Goal: Information Seeking & Learning: Learn about a topic

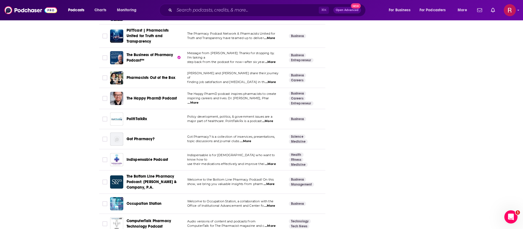
scroll to position [1158, 0]
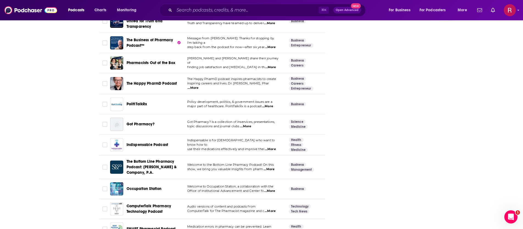
click at [251, 124] on span "...More" at bounding box center [245, 126] width 11 height 4
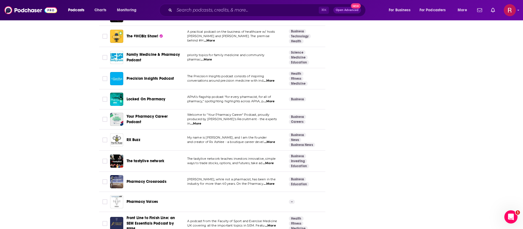
scroll to position [1744, 0]
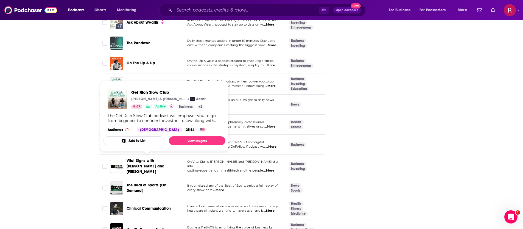
scroll to position [1986, 0]
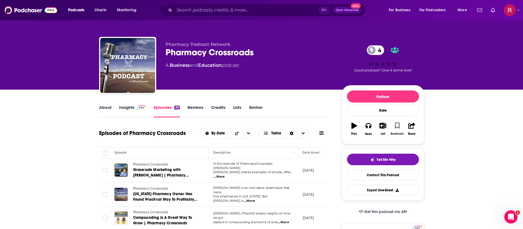
click at [398, 125] on icon "button" at bounding box center [397, 125] width 5 height 6
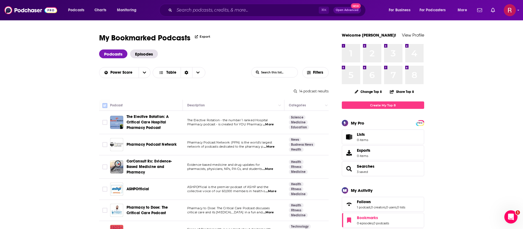
checkbox input "true"
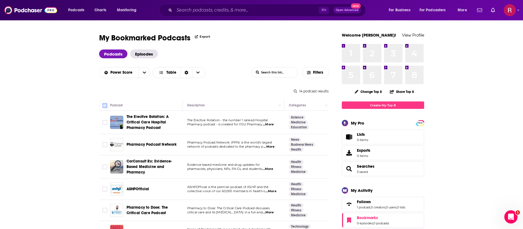
checkbox input "true"
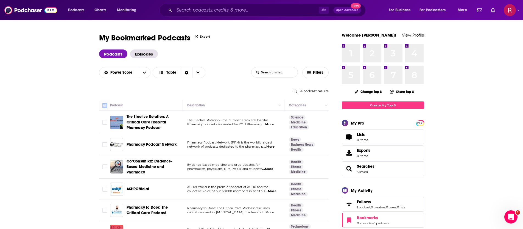
checkbox input "true"
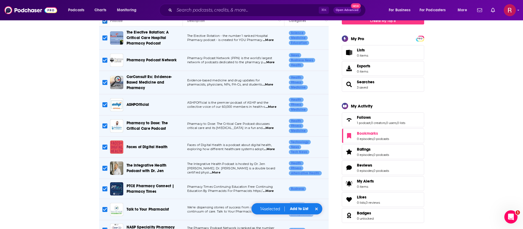
scroll to position [85, 0]
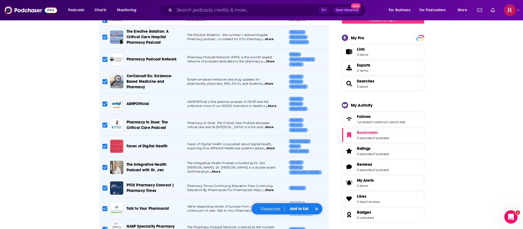
click at [104, 166] on input "Toggle select row" at bounding box center [104, 167] width 5 height 5
checkbox input "false"
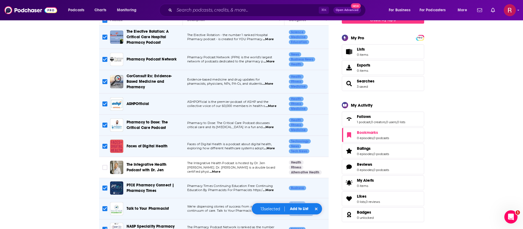
click at [105, 145] on input "Toggle select row" at bounding box center [104, 146] width 5 height 5
checkbox input "false"
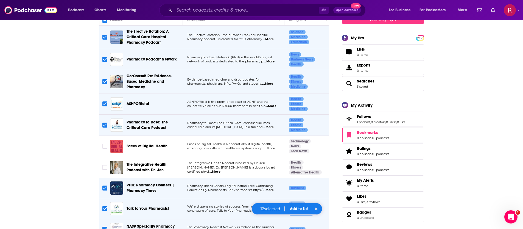
click at [294, 207] on button "Add to List" at bounding box center [298, 208] width 27 height 5
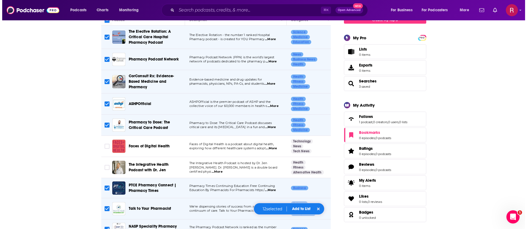
scroll to position [0, 0]
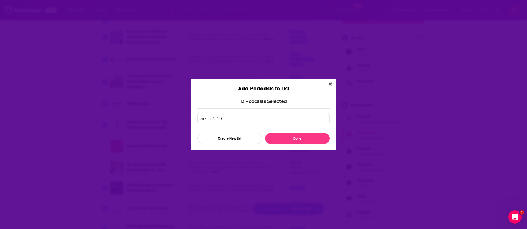
click at [237, 119] on input "Add Podcast To List" at bounding box center [263, 118] width 132 height 11
type input "Pharmacy"
click at [286, 138] on button "Done" at bounding box center [297, 138] width 65 height 11
checkbox input "false"
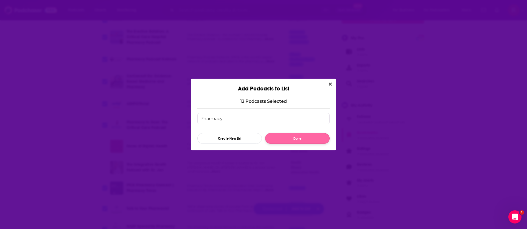
checkbox input "false"
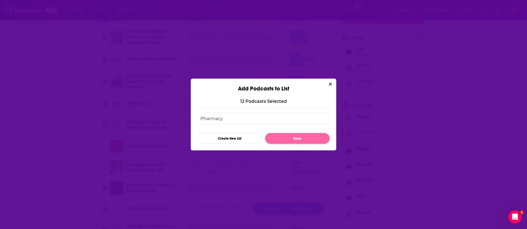
checkbox input "false"
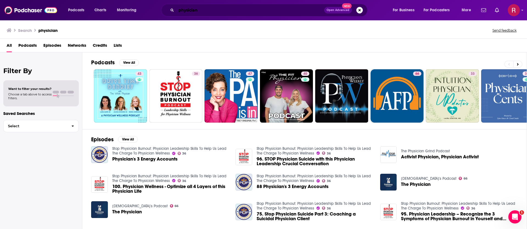
click at [196, 10] on input "physician" at bounding box center [250, 10] width 148 height 9
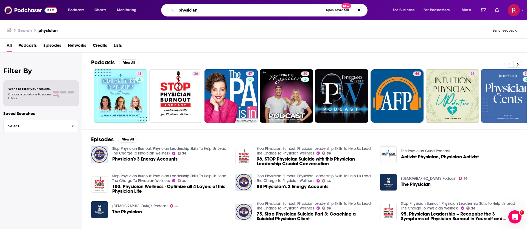
click at [196, 10] on input "physician" at bounding box center [249, 10] width 147 height 9
type input "health"
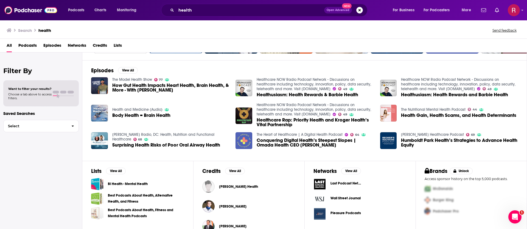
scroll to position [82, 0]
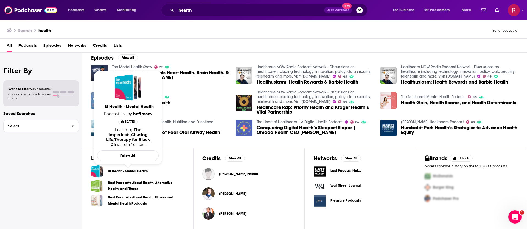
click at [119, 173] on link "Bi Health - Mental Health" at bounding box center [128, 171] width 40 height 6
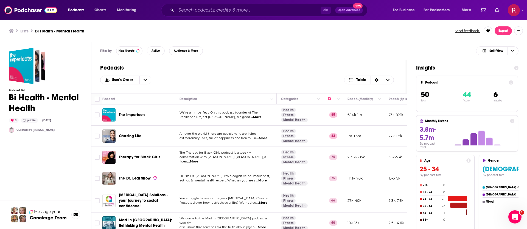
click at [262, 118] on span "...More" at bounding box center [256, 117] width 11 height 4
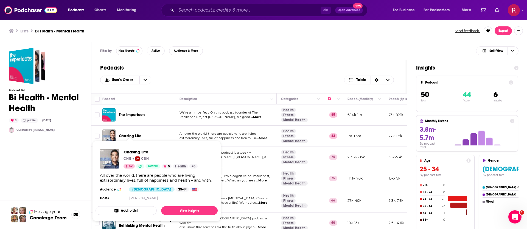
click at [148, 132] on div "Chasing Life" at bounding box center [147, 135] width 57 height 13
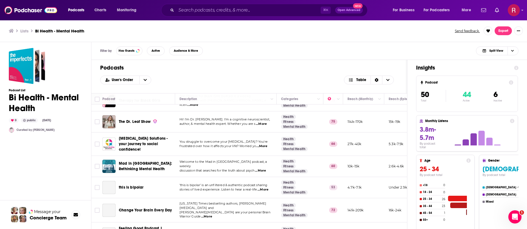
scroll to position [61, 0]
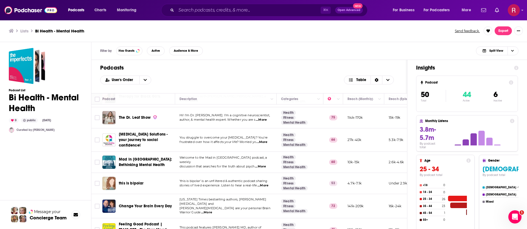
click at [263, 119] on span "...More" at bounding box center [261, 119] width 11 height 4
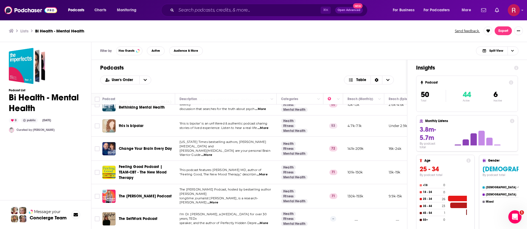
scroll to position [119, 0]
click at [212, 152] on span "...More" at bounding box center [206, 154] width 11 height 4
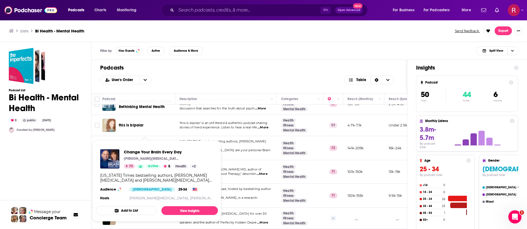
click at [223, 75] on div "User's Order Table" at bounding box center [249, 79] width 298 height 9
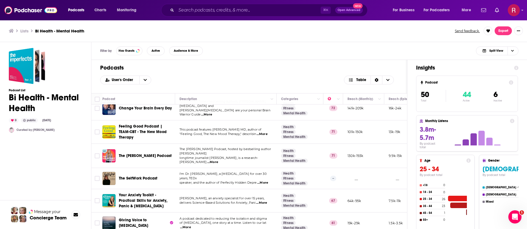
scroll to position [159, 0]
click at [262, 131] on span "...More" at bounding box center [262, 133] width 11 height 4
click at [218, 159] on span "...More" at bounding box center [212, 161] width 11 height 4
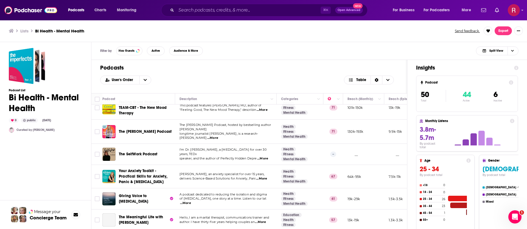
scroll to position [186, 0]
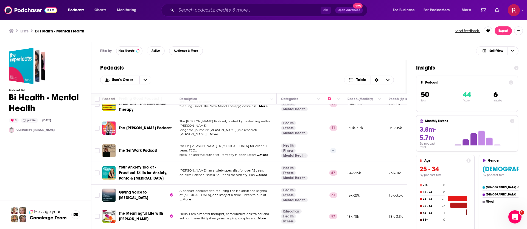
click at [266, 153] on span "...More" at bounding box center [262, 155] width 11 height 4
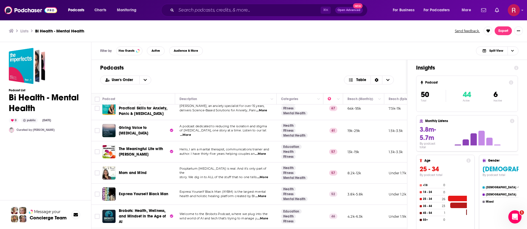
scroll to position [239, 0]
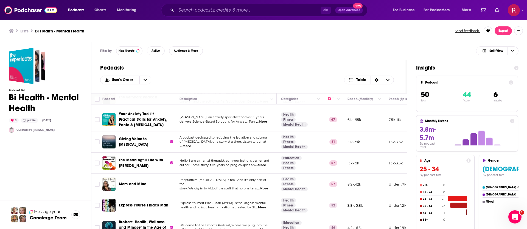
click at [264, 163] on span "...More" at bounding box center [260, 165] width 11 height 4
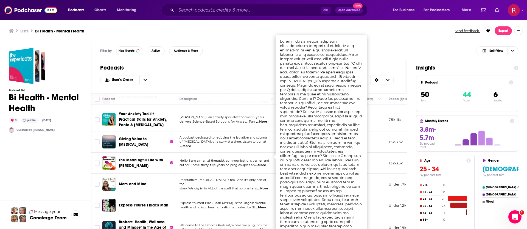
click at [198, 163] on td "Hello, I am a marital therapist, communications trainer and author. I have thir…" at bounding box center [226, 162] width 102 height 21
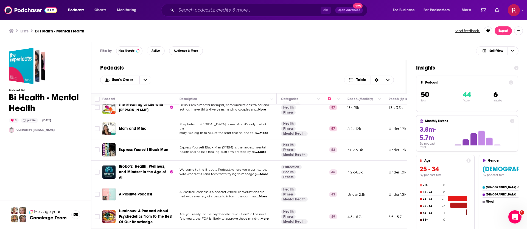
scroll to position [317, 0]
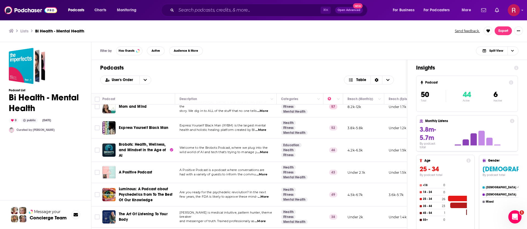
click at [254, 150] on span "wild world of AI and tech that's trying to manage y" at bounding box center [218, 152] width 77 height 4
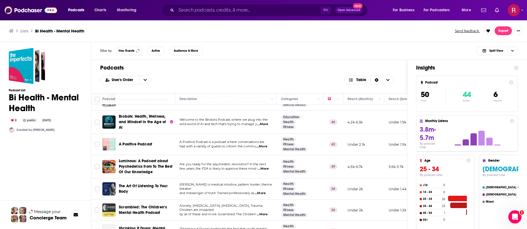
scroll to position [348, 0]
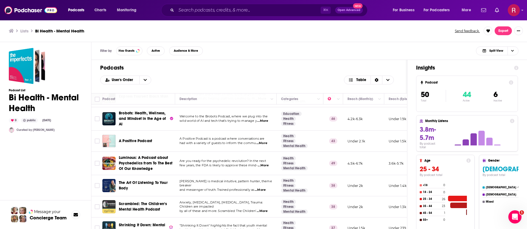
click at [266, 141] on span "...More" at bounding box center [261, 143] width 11 height 4
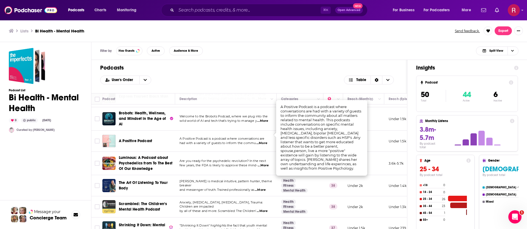
click at [189, 141] on span "had with a variety of guests to inform the commu" at bounding box center [218, 143] width 76 height 4
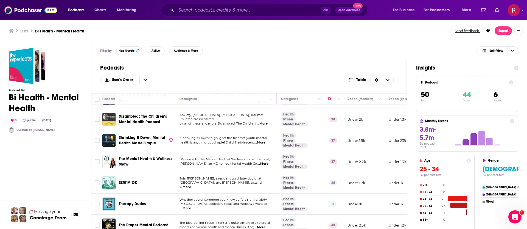
scroll to position [441, 0]
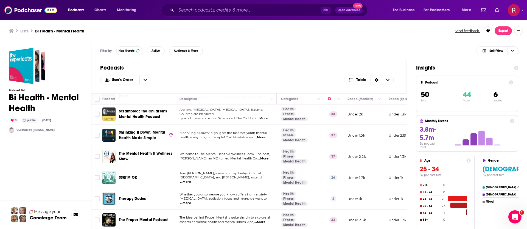
click at [265, 135] on span "...More" at bounding box center [259, 137] width 11 height 4
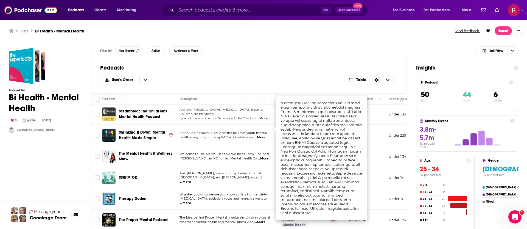
click at [228, 152] on span "Welcome to The Mental Health & Wellness Show! The host," at bounding box center [225, 154] width 90 height 4
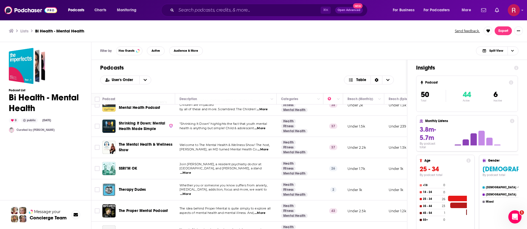
scroll to position [450, 0]
click at [263, 147] on span "...More" at bounding box center [262, 149] width 11 height 4
click at [213, 147] on span "Dr. Tomi Mitchell, an MD turned Mental Health Co" at bounding box center [219, 149] width 78 height 4
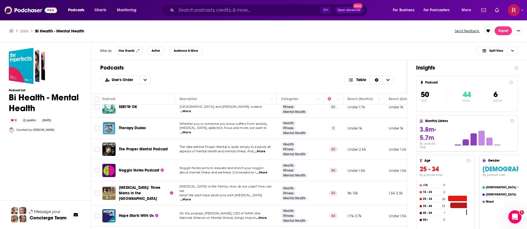
scroll to position [510, 0]
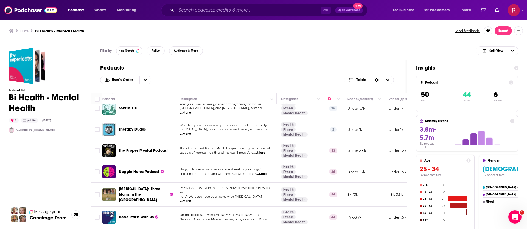
click at [191, 131] on span "...More" at bounding box center [185, 133] width 11 height 4
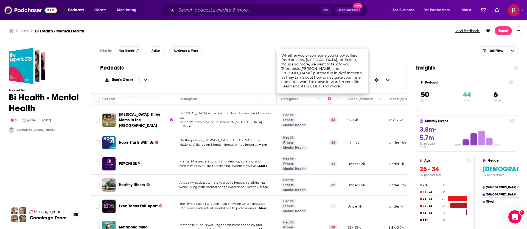
scroll to position [584, 0]
click at [264, 184] on span "...More" at bounding box center [262, 186] width 11 height 4
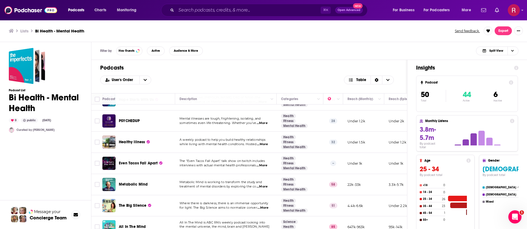
scroll to position [657, 0]
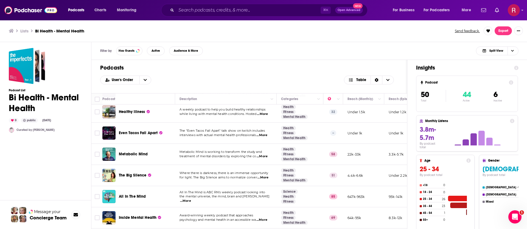
click at [261, 154] on span "...More" at bounding box center [262, 156] width 11 height 4
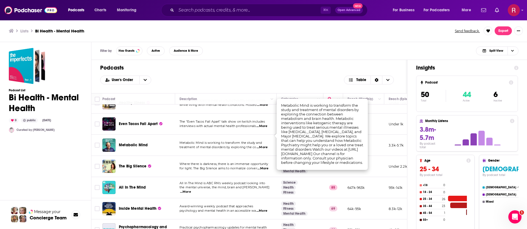
scroll to position [666, 0]
click at [206, 181] on span "All In The Mind is ABC RN's weekly podcast looking into" at bounding box center [223, 183] width 86 height 4
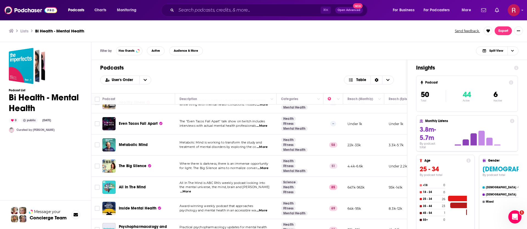
click at [191, 189] on span "...More" at bounding box center [185, 191] width 11 height 4
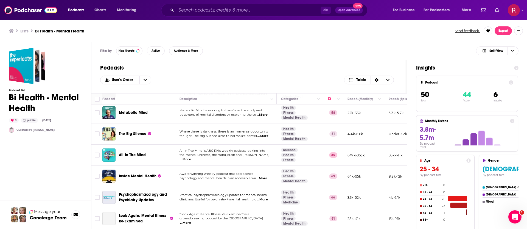
scroll to position [724, 0]
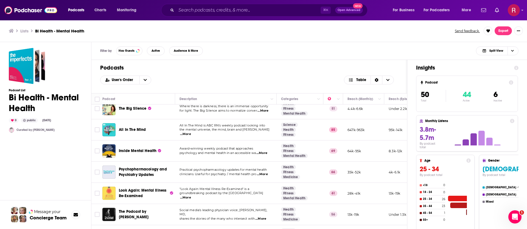
click at [203, 151] on span "psychology and mental health in an accessible wa" at bounding box center [218, 153] width 76 height 4
click at [200, 84] on div "User's Order Table" at bounding box center [249, 79] width 298 height 9
click at [241, 79] on div "User's Order Table" at bounding box center [249, 79] width 298 height 9
click at [278, 52] on div "Filter by Has Guests Active Audience & More Split View" at bounding box center [309, 51] width 436 height 18
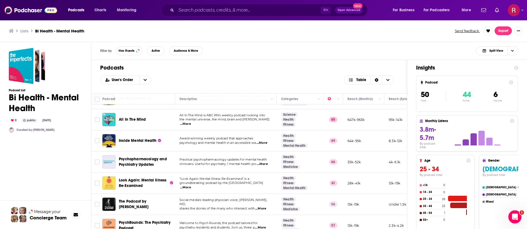
scroll to position [734, 0]
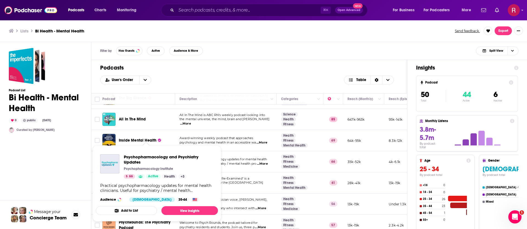
click at [241, 75] on div "User's Order Table" at bounding box center [249, 79] width 298 height 9
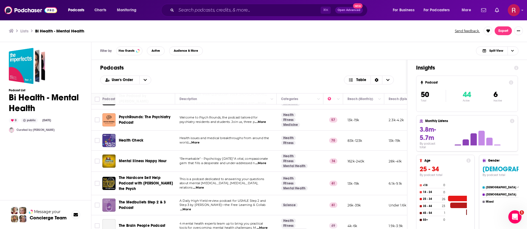
scroll to position [845, 0]
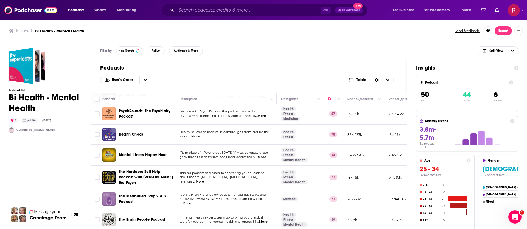
click at [192, 134] on span "...More" at bounding box center [194, 136] width 11 height 4
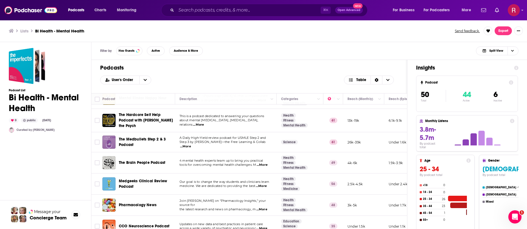
scroll to position [906, 0]
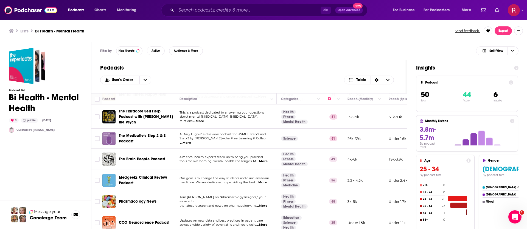
click at [257, 159] on span "...More" at bounding box center [262, 161] width 11 height 4
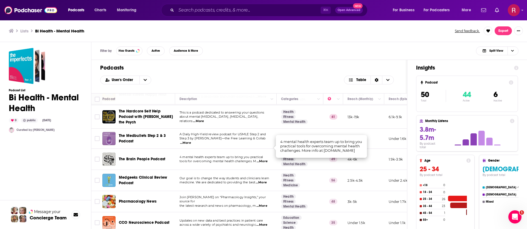
click at [201, 150] on td "4 mental health experts team up to bring you practical tools for overcoming men…" at bounding box center [226, 158] width 102 height 21
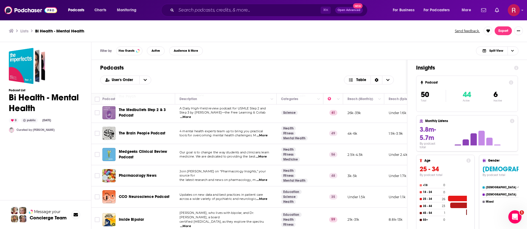
scroll to position [936, 0]
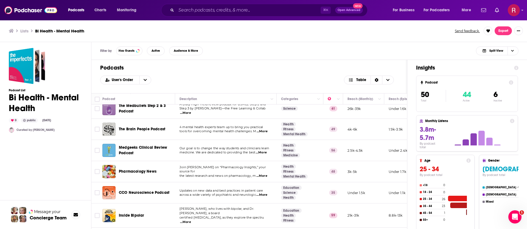
click at [262, 173] on span "...More" at bounding box center [261, 175] width 11 height 4
click at [254, 77] on div "User's Order Table" at bounding box center [249, 79] width 298 height 9
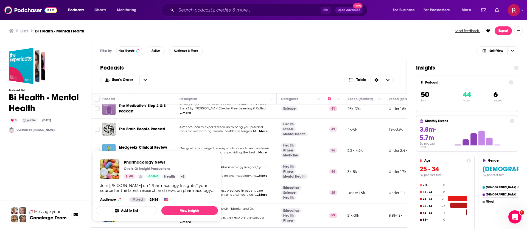
click at [273, 52] on div "Filter by Has Guests Active Audience & More Split View" at bounding box center [309, 51] width 436 height 18
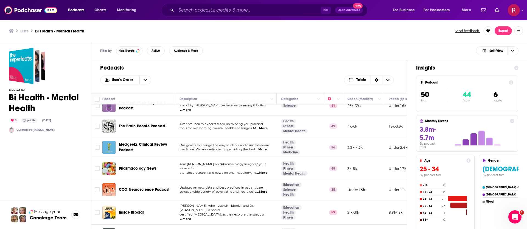
scroll to position [942, 0]
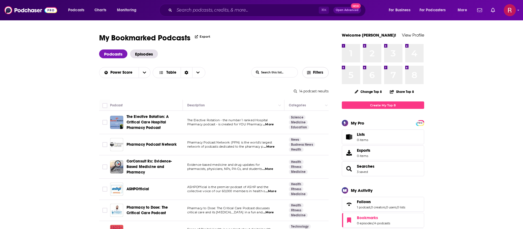
click at [315, 72] on span "Filters" at bounding box center [318, 73] width 11 height 4
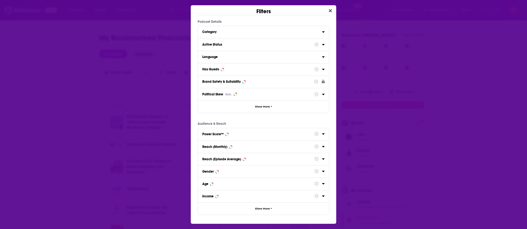
click at [283, 146] on div "Reach (Monthly)" at bounding box center [256, 147] width 108 height 4
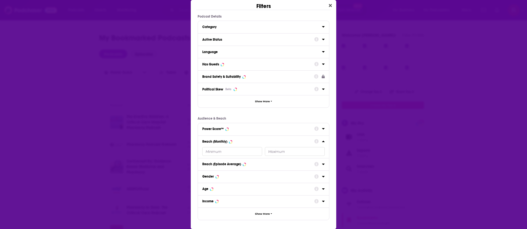
click at [325, 141] on div "Reach (Monthly)" at bounding box center [263, 146] width 131 height 23
click at [324, 142] on icon "Dialog" at bounding box center [323, 141] width 2 height 1
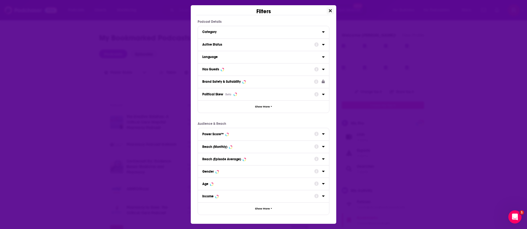
click at [333, 9] on button "Close" at bounding box center [330, 10] width 7 height 7
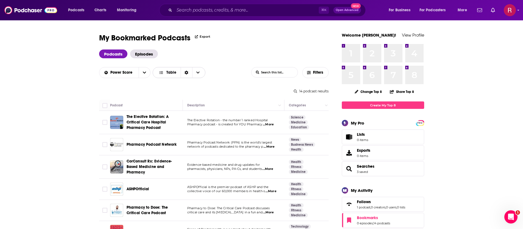
click at [189, 72] on div "Sort Direction" at bounding box center [187, 72] width 12 height 10
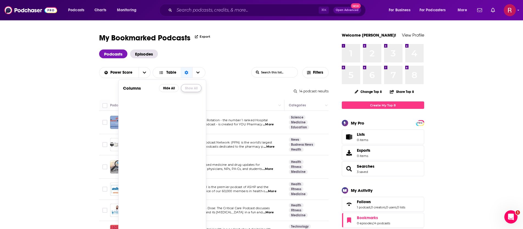
click at [192, 87] on button "Show All" at bounding box center [191, 88] width 21 height 8
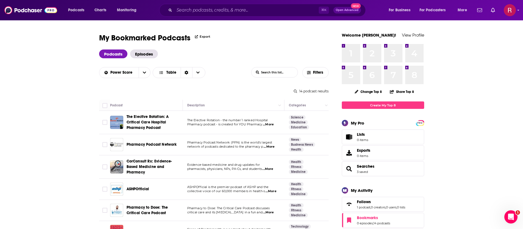
click at [233, 72] on div "Power Score Table" at bounding box center [175, 72] width 152 height 11
click at [175, 71] on span "Table" at bounding box center [171, 73] width 10 height 4
click at [202, 71] on span "Choose View" at bounding box center [198, 72] width 12 height 10
click at [105, 105] on input "Toggle select all" at bounding box center [104, 105] width 5 height 5
checkbox input "true"
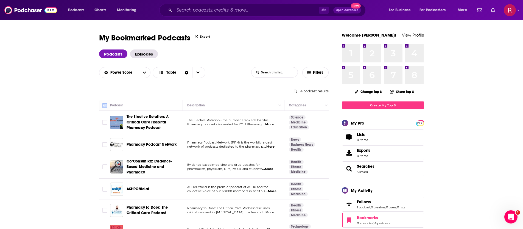
checkbox input "true"
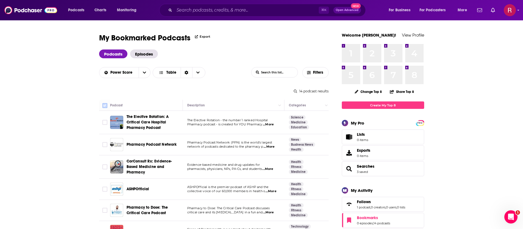
checkbox input "true"
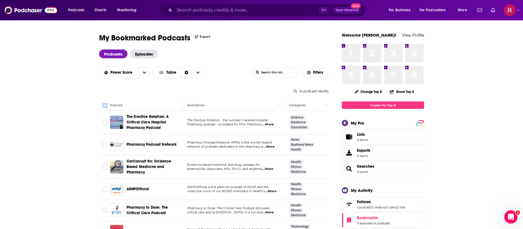
checkbox input "true"
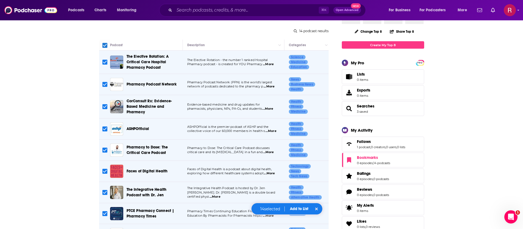
scroll to position [166, 0]
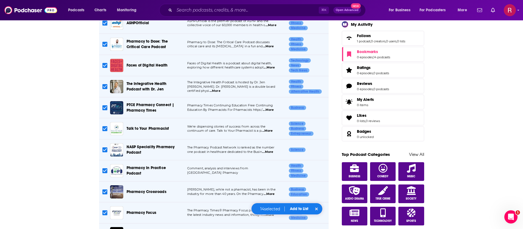
click at [104, 88] on input "Toggle select row" at bounding box center [104, 86] width 5 height 5
checkbox input "false"
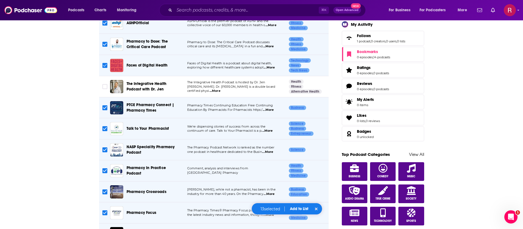
click at [104, 68] on input "Toggle select row" at bounding box center [104, 65] width 5 height 5
checkbox input "false"
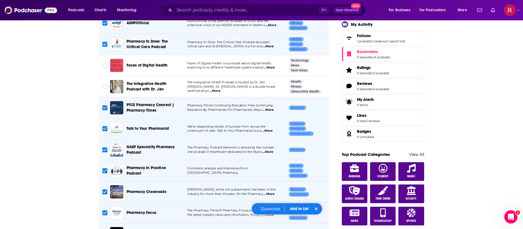
click at [299, 209] on button "Add to List" at bounding box center [298, 208] width 27 height 5
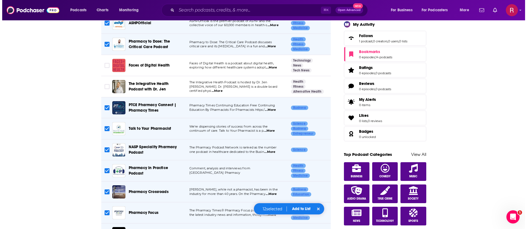
scroll to position [0, 0]
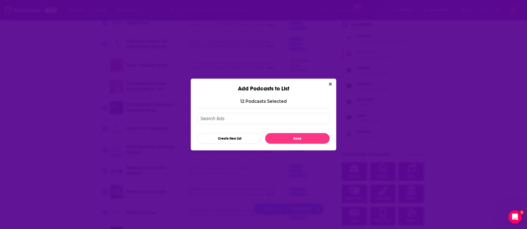
click at [226, 120] on input "Add Podcast To List" at bounding box center [263, 118] width 132 height 11
type input "Pharmacy"
click at [232, 141] on button "Create New List" at bounding box center [229, 138] width 65 height 11
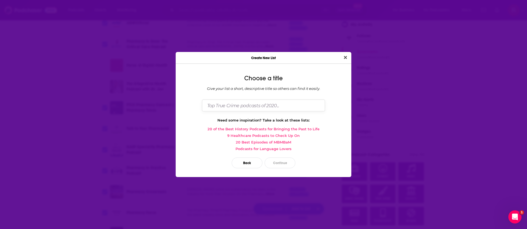
click at [254, 107] on input "Dialog" at bounding box center [263, 105] width 123 height 12
type input "P"
type input "ARI Podcast Pharmacy Pitch"
click at [342, 54] on button "Close" at bounding box center [345, 57] width 7 height 7
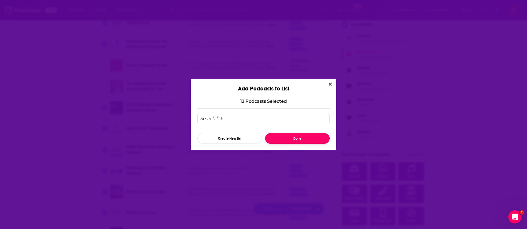
click at [273, 139] on button "Done" at bounding box center [297, 138] width 65 height 11
checkbox input "false"
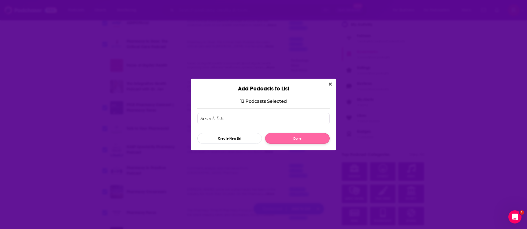
checkbox input "false"
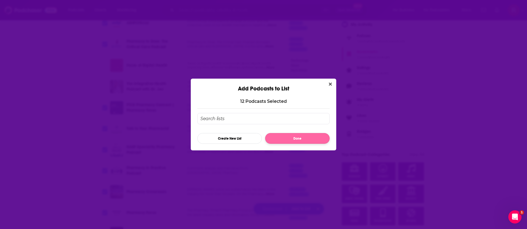
checkbox input "false"
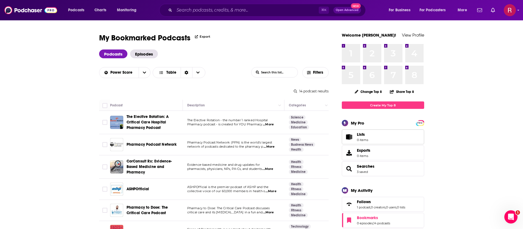
click at [376, 135] on link "Lists 0 items" at bounding box center [383, 136] width 82 height 15
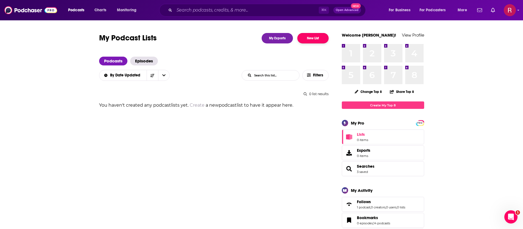
click at [303, 39] on button "New List" at bounding box center [312, 38] width 31 height 10
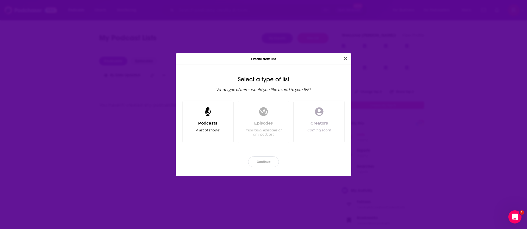
click at [215, 118] on div "Podcasts A list of shows" at bounding box center [207, 121] width 51 height 43
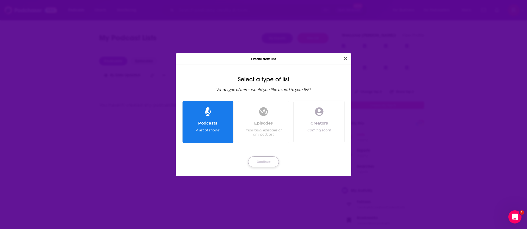
click at [260, 160] on button "Continue" at bounding box center [263, 161] width 31 height 11
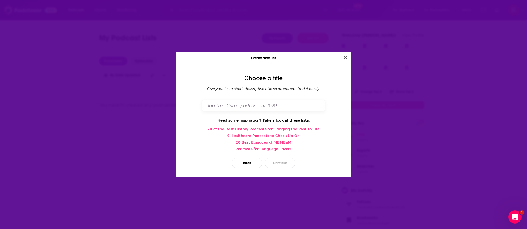
click at [236, 106] on input "Dialog" at bounding box center [263, 105] width 123 height 12
type input "Pharmacy Podcasts"
click at [281, 159] on button "Continue" at bounding box center [280, 162] width 31 height 11
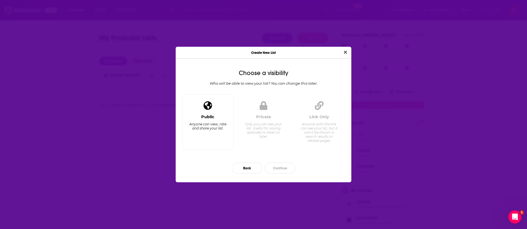
click at [205, 116] on div "Public" at bounding box center [207, 116] width 13 height 5
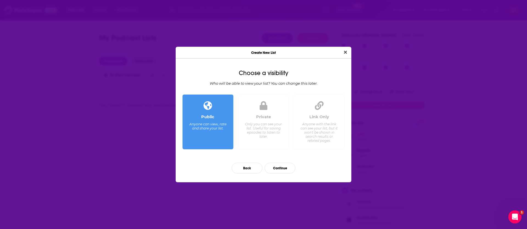
click at [258, 128] on div "Only you can see your list. Useful for saving episodes to listen to later." at bounding box center [264, 130] width 38 height 16
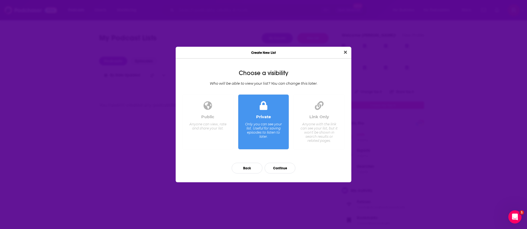
click at [202, 133] on div "Public Anyone can view, rate and share your list." at bounding box center [208, 129] width 42 height 30
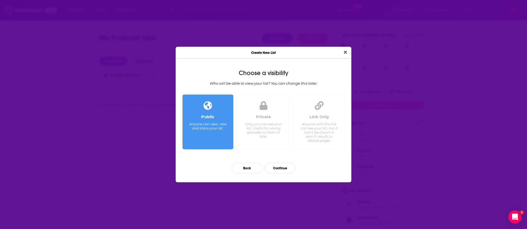
click at [260, 119] on div "Private" at bounding box center [263, 116] width 15 height 5
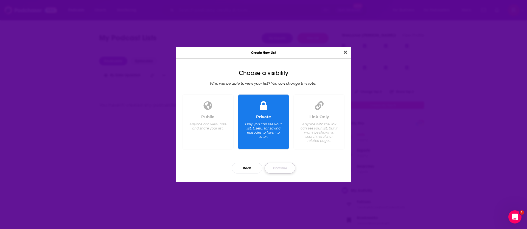
click at [276, 167] on button "Continue" at bounding box center [280, 167] width 31 height 11
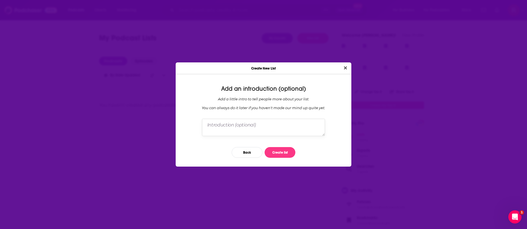
click at [254, 129] on textarea "Dialog" at bounding box center [263, 127] width 123 height 17
click at [280, 154] on button "Create list" at bounding box center [280, 152] width 31 height 11
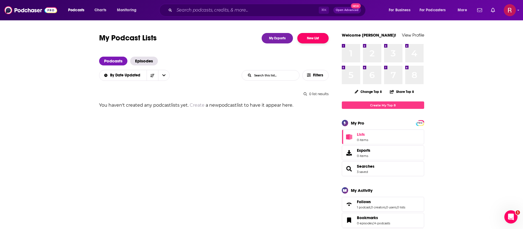
click at [316, 41] on button "New List" at bounding box center [312, 38] width 31 height 10
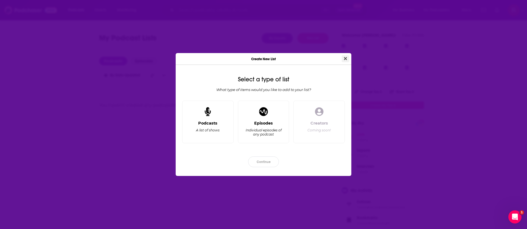
click at [345, 59] on icon "Close" at bounding box center [345, 58] width 3 height 4
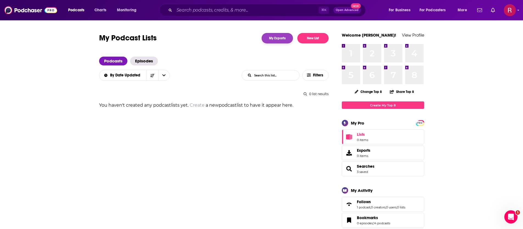
click at [273, 38] on link "My Exports" at bounding box center [277, 38] width 31 height 10
click at [138, 62] on span "Episodes" at bounding box center [144, 61] width 28 height 9
click at [115, 60] on span "Podcasts" at bounding box center [113, 61] width 28 height 9
click at [506, 6] on img "Logged in as rebeccaagurto" at bounding box center [510, 10] width 12 height 12
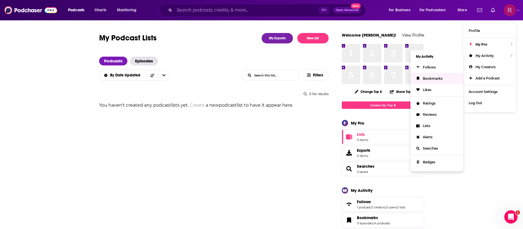
click at [429, 80] on link "Bookmarks" at bounding box center [436, 78] width 53 height 11
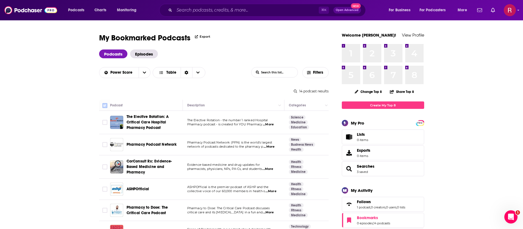
click at [105, 106] on input "Toggle select all" at bounding box center [104, 105] width 5 height 5
checkbox input "true"
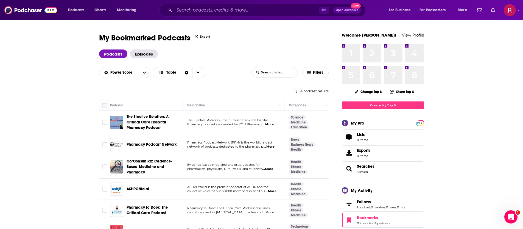
checkbox input "true"
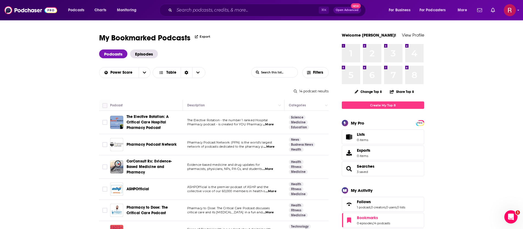
checkbox input "true"
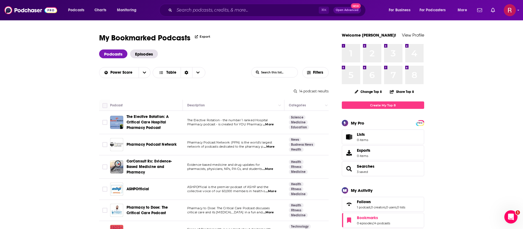
checkbox input "true"
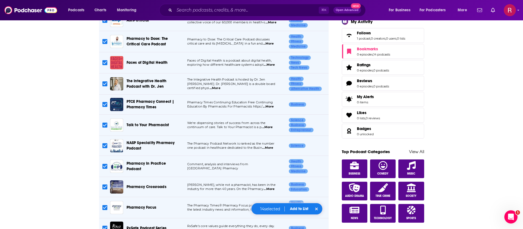
scroll to position [177, 0]
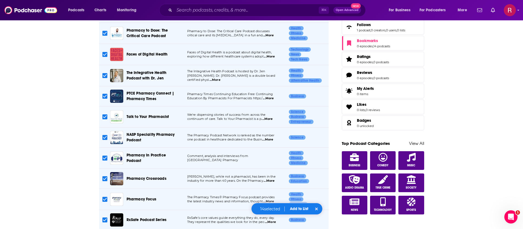
drag, startPoint x: 106, startPoint y: 76, endPoint x: 105, endPoint y: 64, distance: 12.2
click at [106, 76] on input "Toggle select row" at bounding box center [104, 75] width 5 height 5
checkbox input "false"
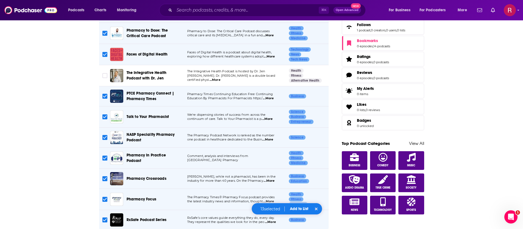
click at [104, 56] on input "Toggle select row" at bounding box center [104, 54] width 5 height 5
checkbox input "false"
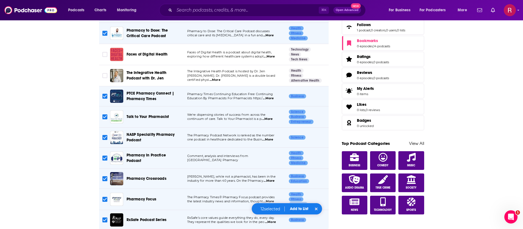
click at [299, 208] on button "Add to List" at bounding box center [298, 208] width 27 height 5
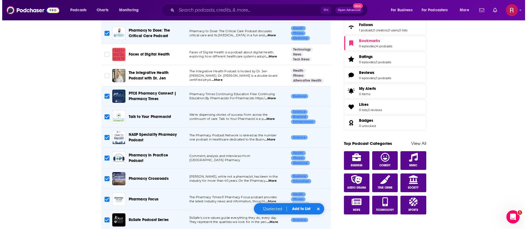
scroll to position [0, 0]
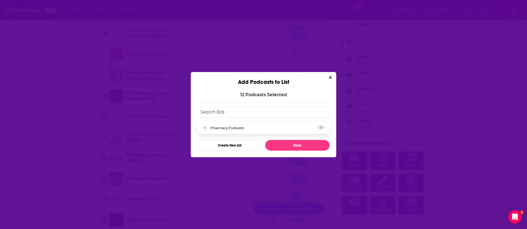
click at [235, 133] on div "Pharmacy Podcasts" at bounding box center [263, 128] width 132 height 12
click at [298, 143] on button "Done" at bounding box center [297, 145] width 65 height 11
checkbox input "false"
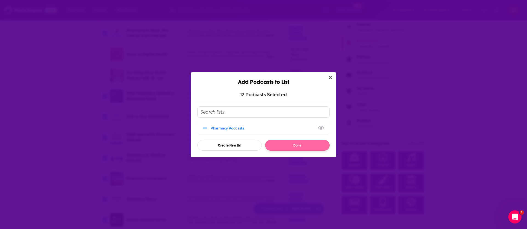
checkbox input "false"
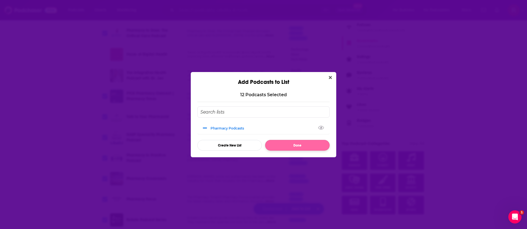
checkbox input "false"
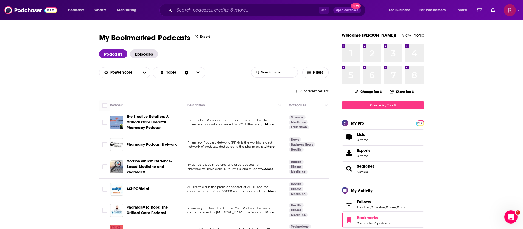
click at [504, 12] on img "Logged in as rebeccaagurto" at bounding box center [510, 10] width 12 height 12
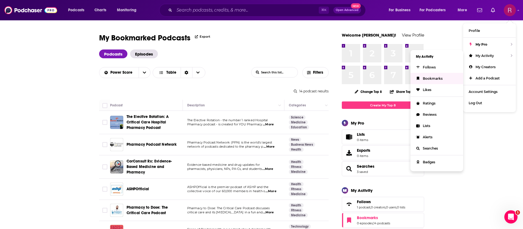
click at [423, 80] on link "Bookmarks" at bounding box center [436, 78] width 53 height 11
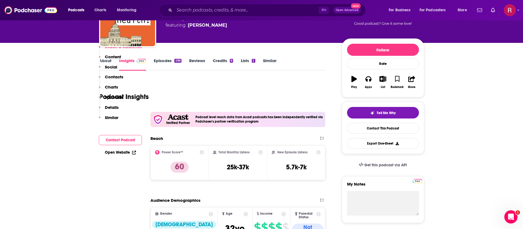
scroll to position [46, 0]
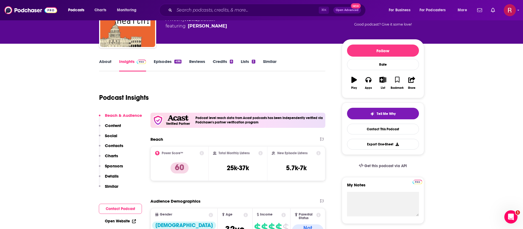
click at [108, 65] on link "About" at bounding box center [105, 65] width 12 height 13
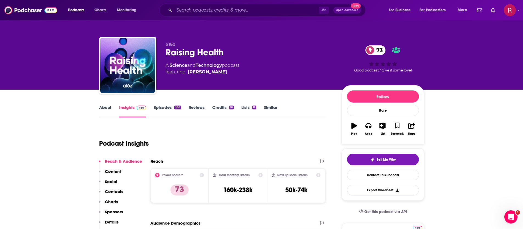
click at [100, 111] on link "About" at bounding box center [105, 111] width 12 height 13
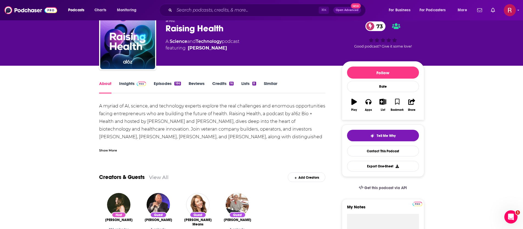
scroll to position [54, 0]
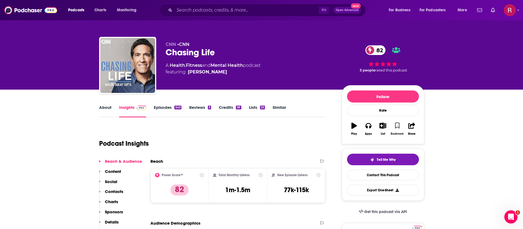
click at [399, 125] on icon "button" at bounding box center [397, 125] width 5 height 6
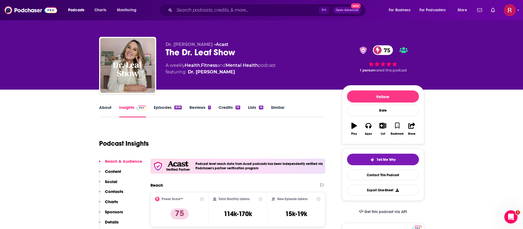
click at [111, 107] on link "About" at bounding box center [105, 111] width 12 height 13
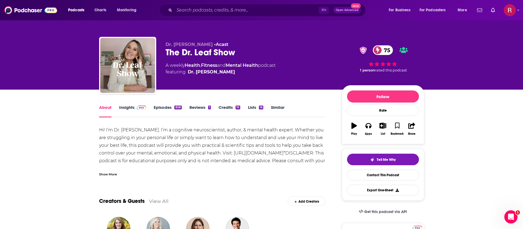
click at [165, 109] on link "Episodes 858" at bounding box center [168, 111] width 28 height 13
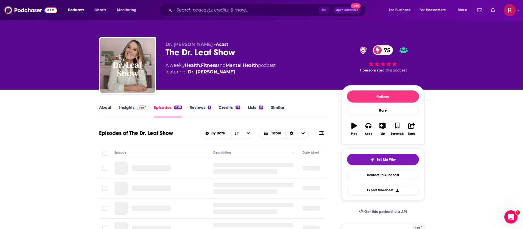
click at [128, 108] on link "Insights" at bounding box center [132, 111] width 27 height 13
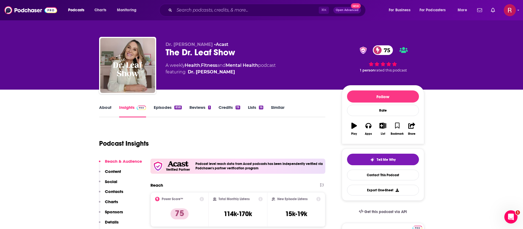
click at [105, 107] on link "About" at bounding box center [105, 111] width 12 height 13
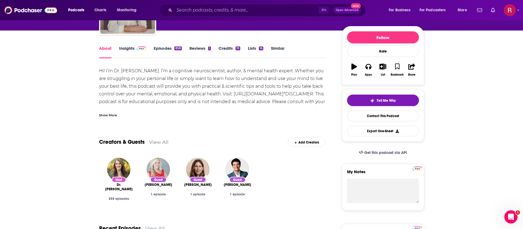
scroll to position [50, 0]
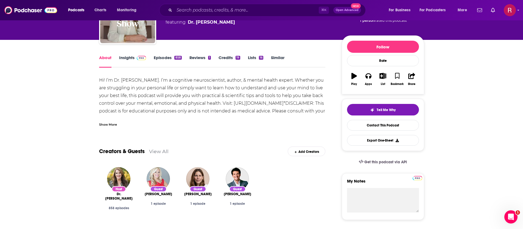
click at [159, 55] on link "Episodes 858" at bounding box center [168, 61] width 28 height 13
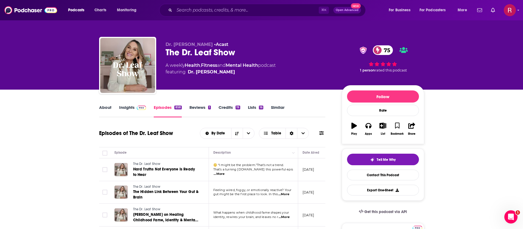
click at [129, 108] on link "Insights" at bounding box center [132, 111] width 27 height 13
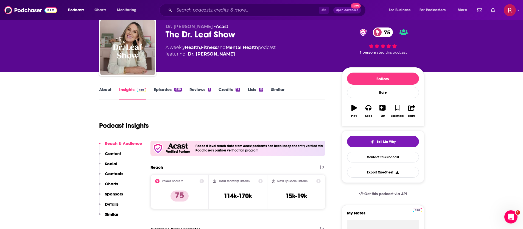
scroll to position [29, 0]
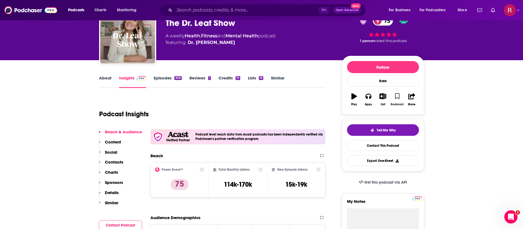
click at [396, 97] on icon "button" at bounding box center [397, 96] width 5 height 6
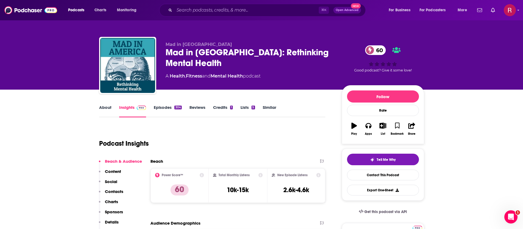
click at [101, 107] on link "About" at bounding box center [105, 111] width 12 height 13
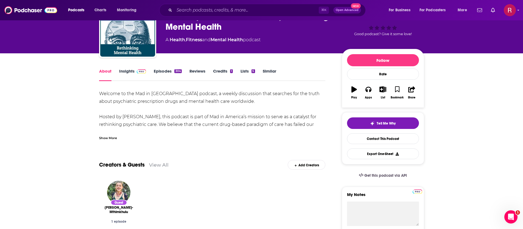
scroll to position [37, 0]
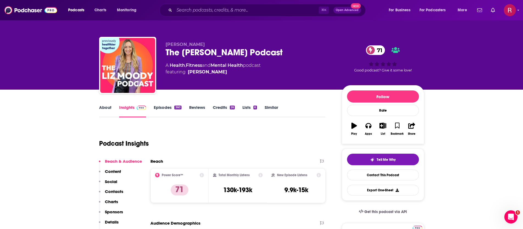
click at [100, 111] on link "About" at bounding box center [105, 111] width 12 height 13
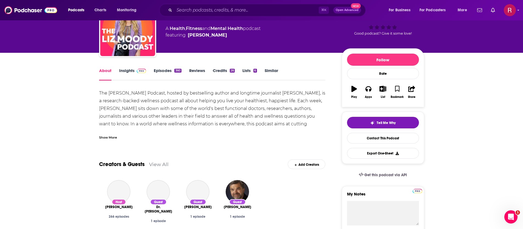
scroll to position [38, 0]
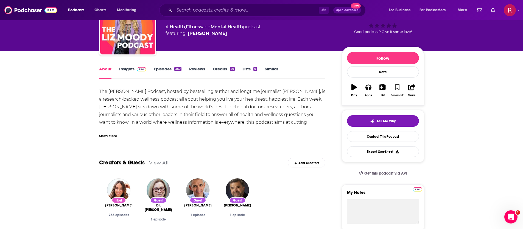
click at [397, 86] on icon "button" at bounding box center [397, 87] width 5 height 6
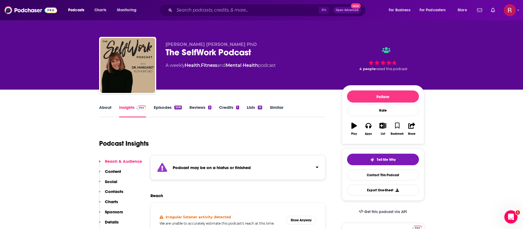
click at [105, 105] on link "About" at bounding box center [105, 111] width 12 height 13
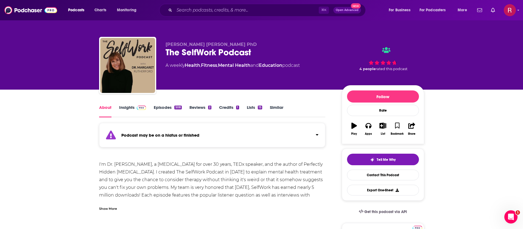
click at [131, 105] on link "Insights" at bounding box center [132, 111] width 27 height 13
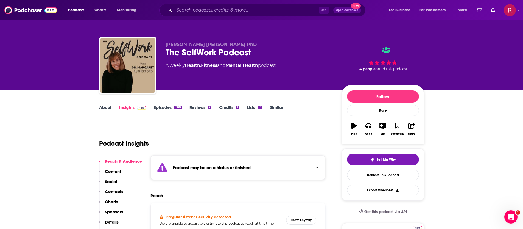
click at [159, 114] on link "Episodes 508" at bounding box center [168, 111] width 28 height 13
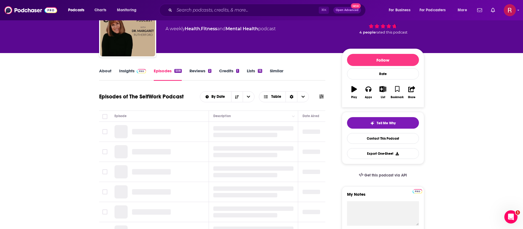
scroll to position [42, 0]
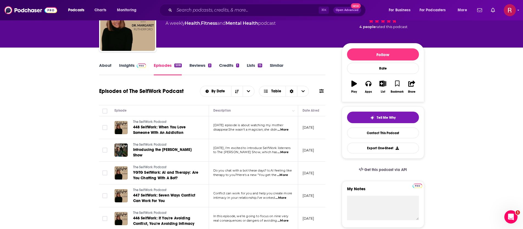
click at [101, 68] on link "About" at bounding box center [105, 69] width 12 height 13
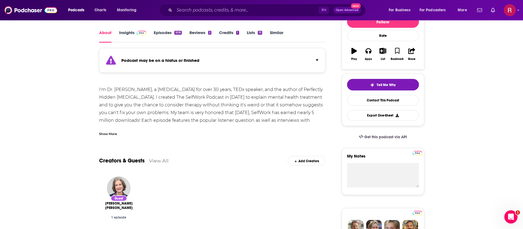
scroll to position [74, 0]
click at [117, 131] on div "Show More" at bounding box center [212, 131] width 226 height 9
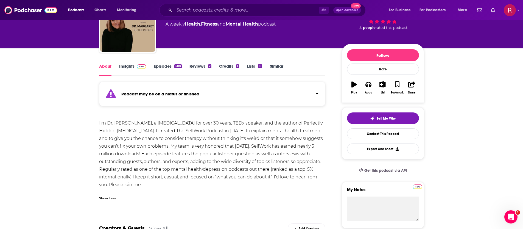
scroll to position [40, 0]
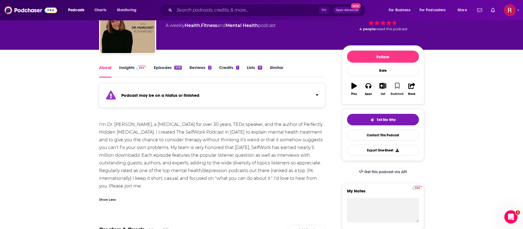
click at [397, 83] on icon "button" at bounding box center [397, 86] width 5 height 6
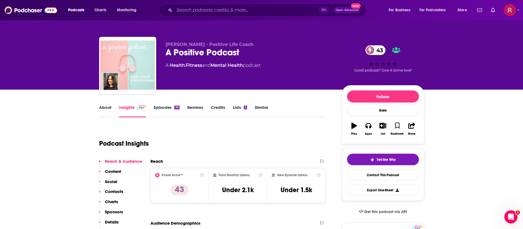
click at [109, 110] on link "About" at bounding box center [105, 111] width 12 height 13
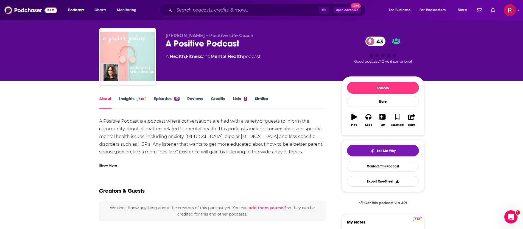
scroll to position [10, 0]
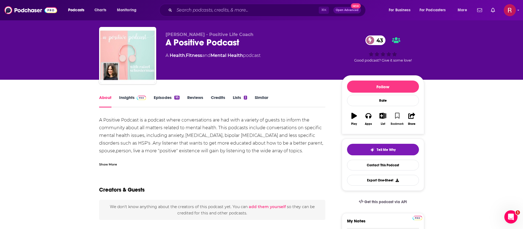
click at [398, 114] on icon "button" at bounding box center [397, 116] width 5 height 6
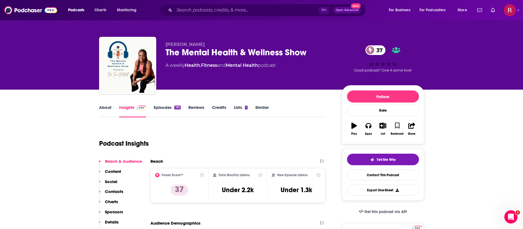
click at [109, 105] on link "About" at bounding box center [105, 111] width 12 height 13
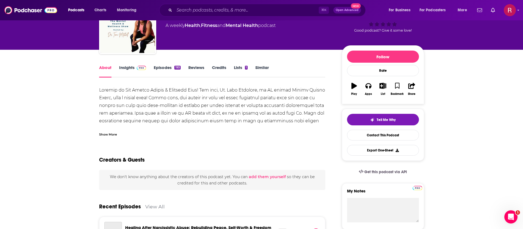
scroll to position [41, 0]
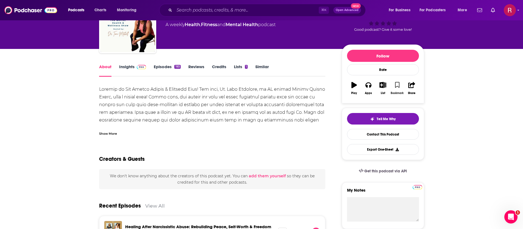
click at [396, 85] on icon "button" at bounding box center [397, 85] width 5 height 6
click at [134, 66] on span at bounding box center [140, 66] width 12 height 5
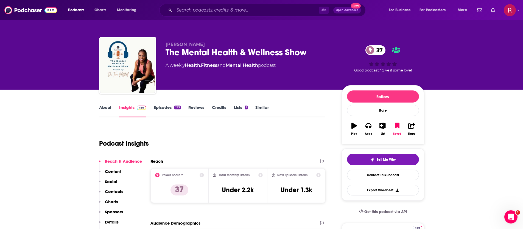
click at [164, 106] on link "Episodes 193" at bounding box center [167, 111] width 27 height 13
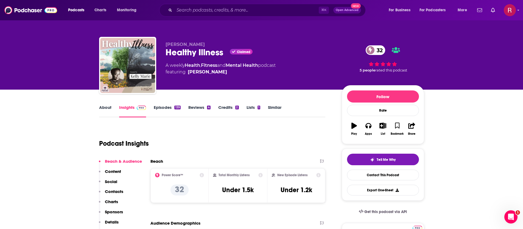
click at [167, 109] on link "Episodes 139" at bounding box center [167, 111] width 27 height 13
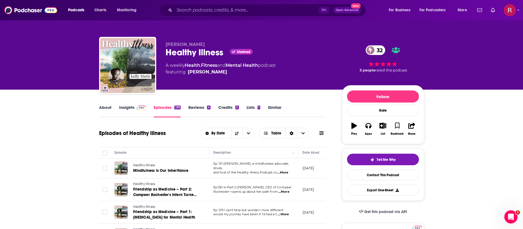
click at [102, 111] on link "About" at bounding box center [105, 111] width 12 height 13
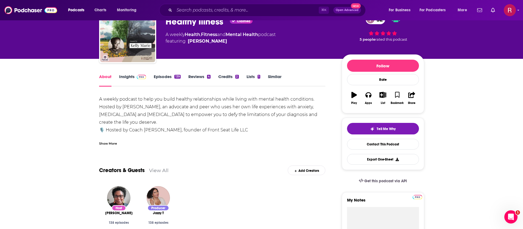
scroll to position [34, 0]
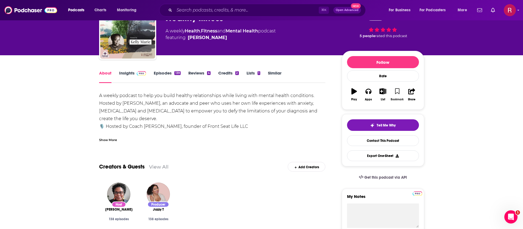
click at [396, 94] on button "Bookmark" at bounding box center [397, 95] width 14 height 20
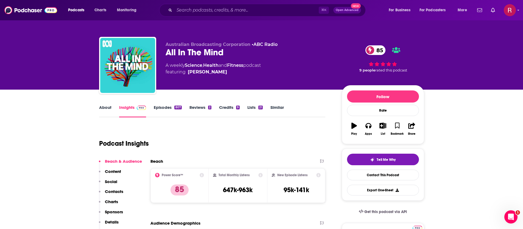
click at [111, 105] on link "About" at bounding box center [105, 111] width 12 height 13
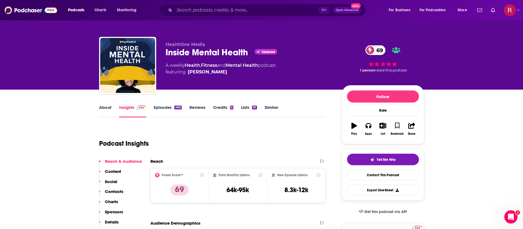
click at [400, 124] on button "Bookmark" at bounding box center [397, 129] width 14 height 20
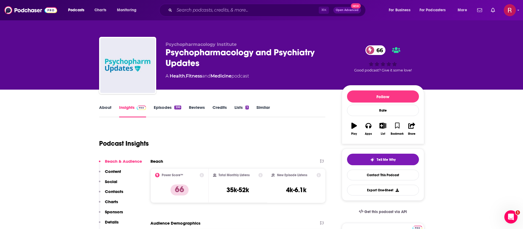
click at [100, 113] on link "About" at bounding box center [105, 111] width 12 height 13
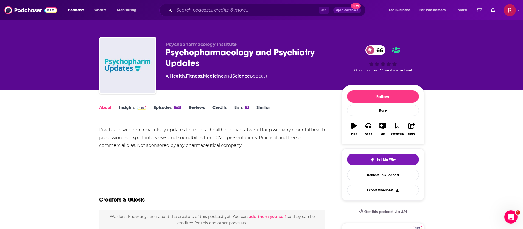
click at [145, 109] on img at bounding box center [142, 107] width 10 height 4
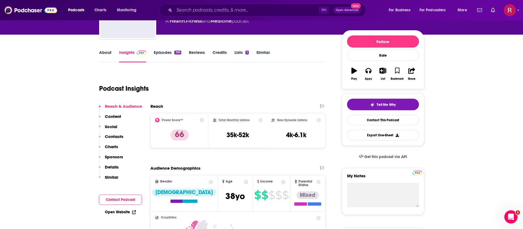
scroll to position [51, 0]
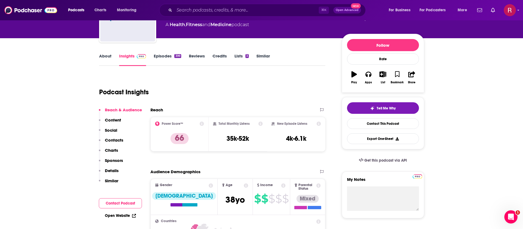
click at [170, 59] on link "Episodes 399" at bounding box center [167, 59] width 27 height 13
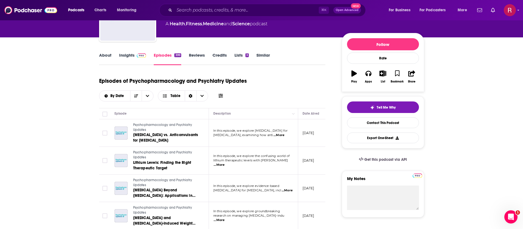
scroll to position [55, 0]
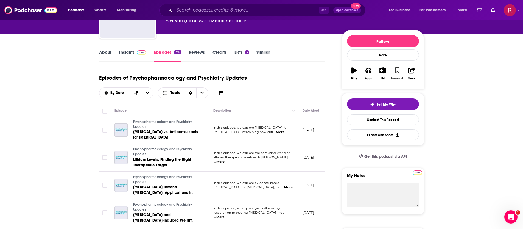
click at [399, 69] on icon "button" at bounding box center [397, 70] width 5 height 6
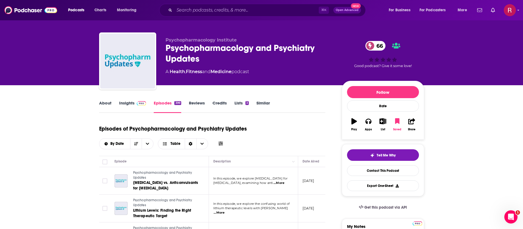
scroll to position [0, 0]
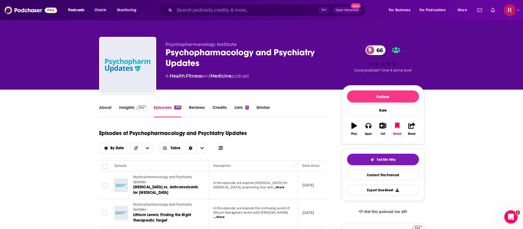
click at [100, 111] on link "About" at bounding box center [105, 111] width 12 height 13
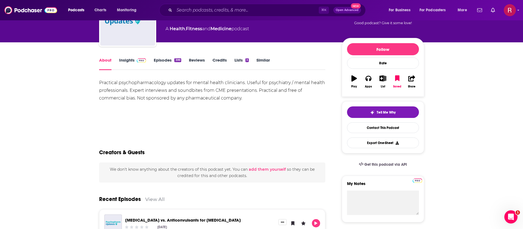
scroll to position [51, 0]
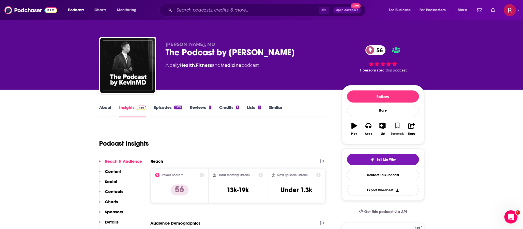
click at [397, 127] on icon "button" at bounding box center [397, 125] width 5 height 6
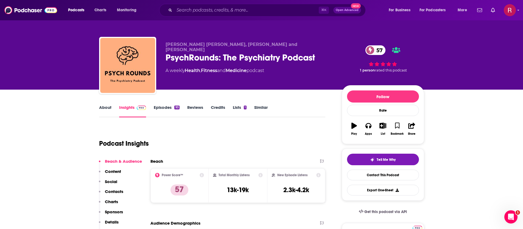
click at [102, 113] on link "About" at bounding box center [105, 111] width 12 height 13
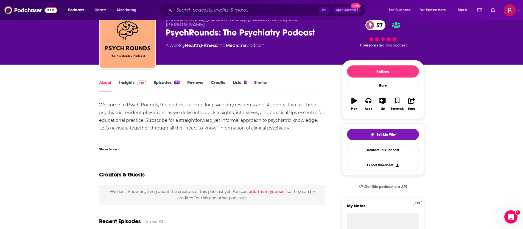
scroll to position [31, 0]
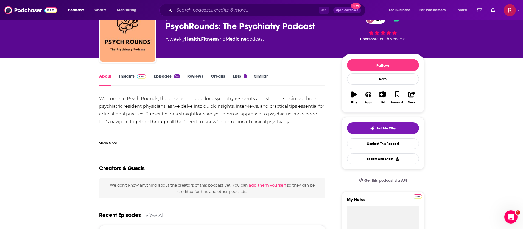
click at [172, 77] on link "Episodes 93" at bounding box center [167, 79] width 26 height 13
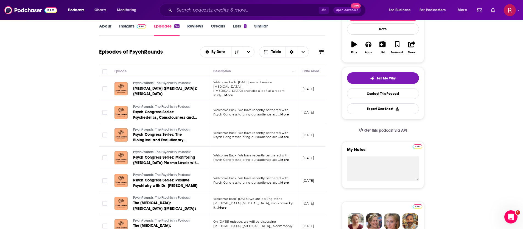
scroll to position [8, 0]
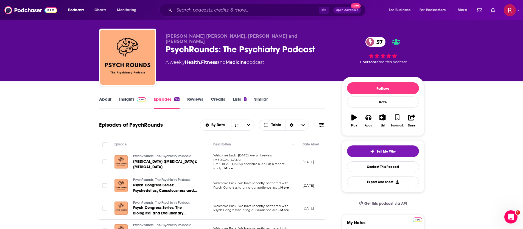
click at [398, 117] on icon "button" at bounding box center [397, 117] width 5 height 6
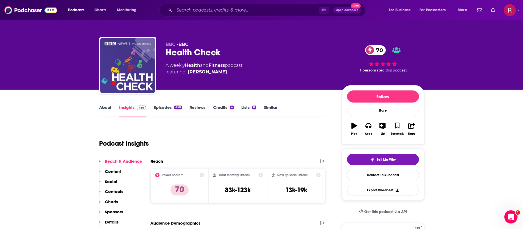
click at [166, 110] on link "Episodes 450" at bounding box center [168, 111] width 28 height 13
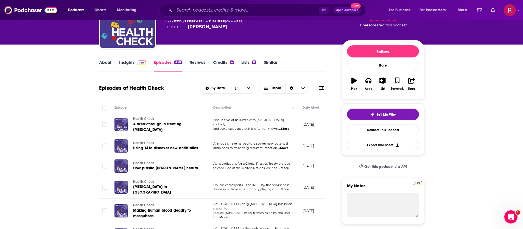
scroll to position [46, 0]
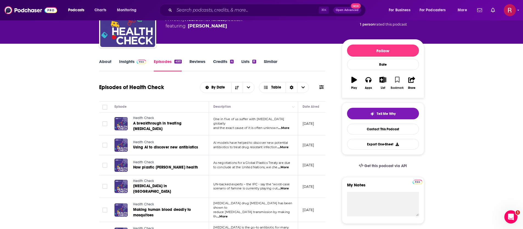
click at [399, 78] on icon "button" at bounding box center [397, 80] width 5 height 6
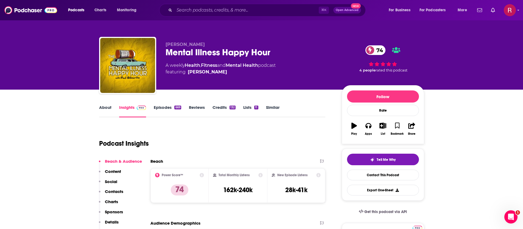
click at [172, 111] on link "Episodes 669" at bounding box center [167, 111] width 27 height 13
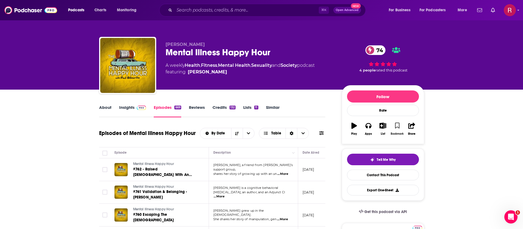
click at [400, 127] on button "Bookmark" at bounding box center [397, 129] width 14 height 20
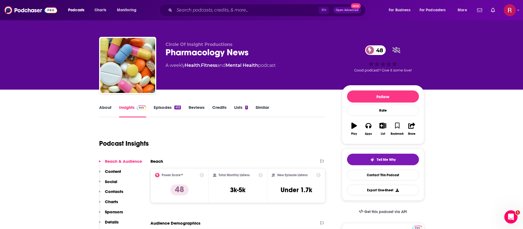
click at [160, 111] on link "Episodes 412" at bounding box center [167, 111] width 27 height 13
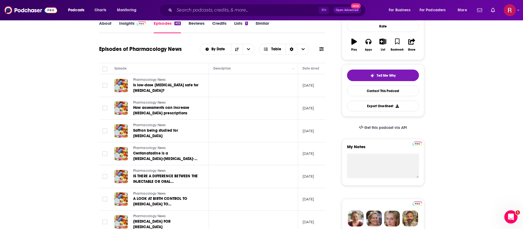
scroll to position [23, 0]
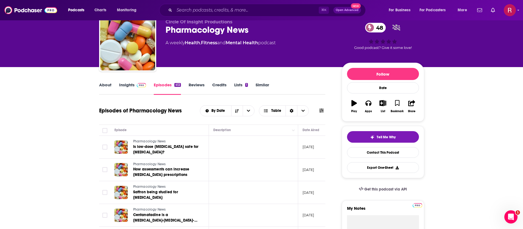
click at [105, 87] on link "About" at bounding box center [105, 88] width 12 height 13
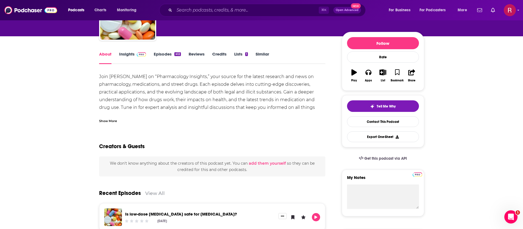
scroll to position [54, 0]
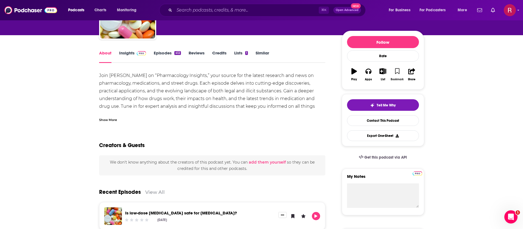
click at [395, 72] on icon "button" at bounding box center [397, 71] width 5 height 6
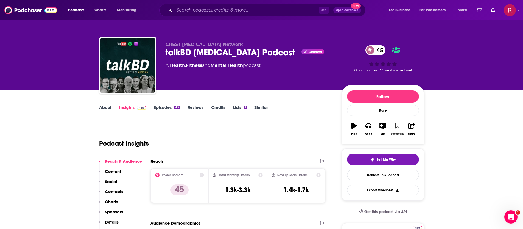
click at [397, 128] on icon "button" at bounding box center [397, 125] width 5 height 6
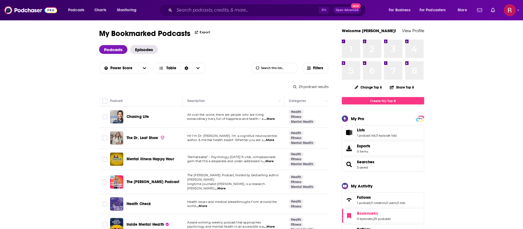
scroll to position [10, 0]
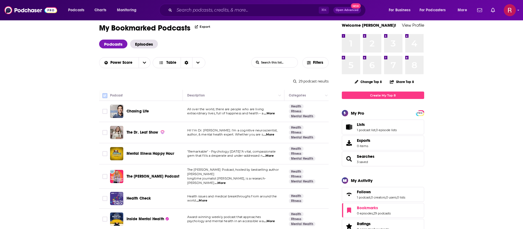
click at [107, 97] on input "Toggle select all" at bounding box center [104, 95] width 5 height 5
checkbox input "true"
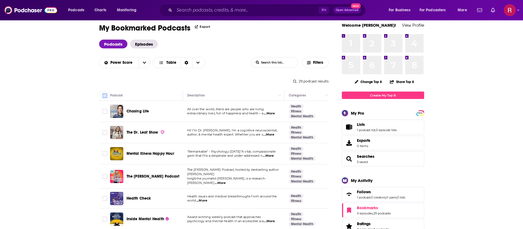
checkbox input "true"
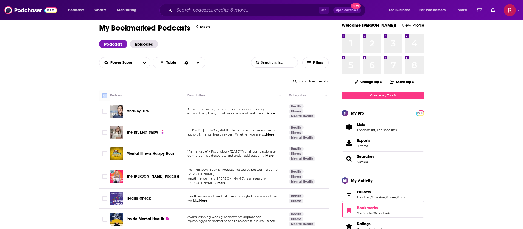
checkbox input "true"
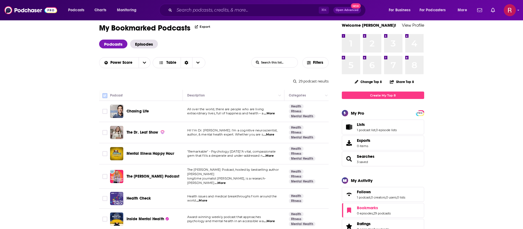
checkbox input "true"
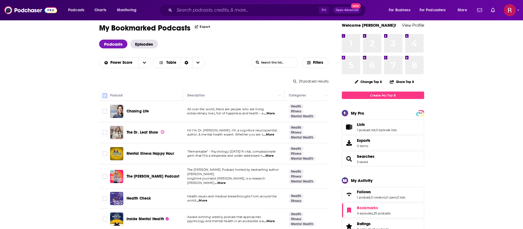
checkbox input "true"
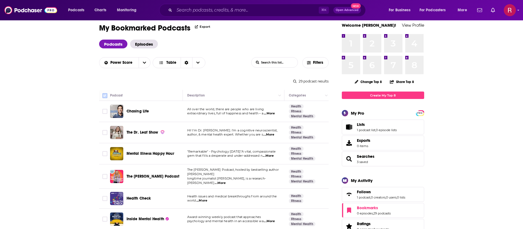
checkbox input "true"
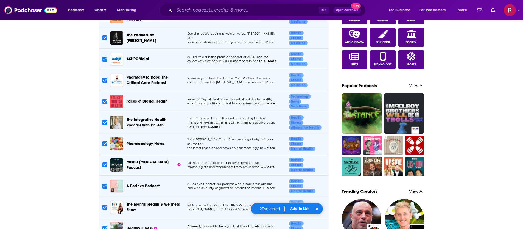
scroll to position [327, 0]
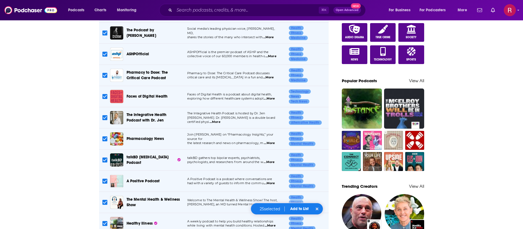
click at [105, 115] on input "Toggle select row" at bounding box center [104, 117] width 5 height 5
checkbox input "false"
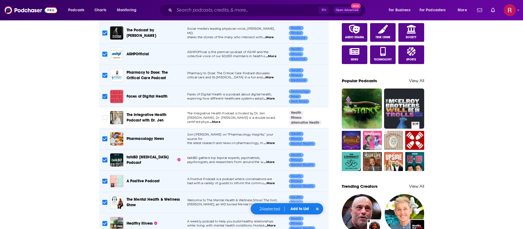
click at [105, 94] on input "Toggle select row" at bounding box center [104, 96] width 5 height 5
checkbox input "false"
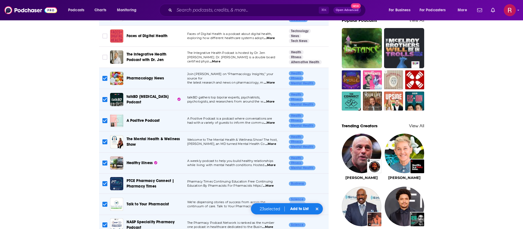
scroll to position [431, 0]
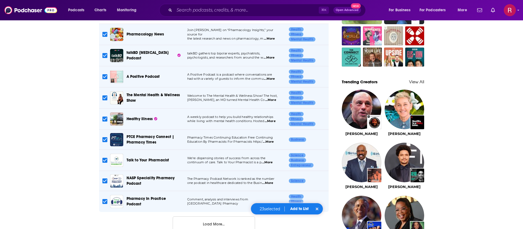
click at [104, 53] on input "Toggle select row" at bounding box center [104, 55] width 5 height 5
checkbox input "false"
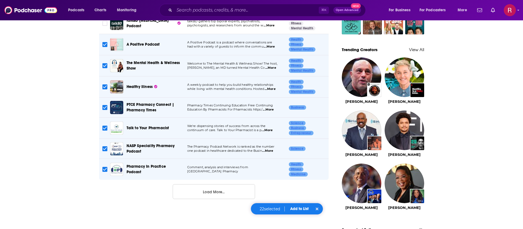
scroll to position [493, 0]
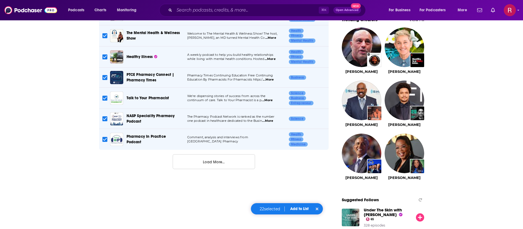
click at [210, 158] on button "Load More..." at bounding box center [214, 161] width 82 height 15
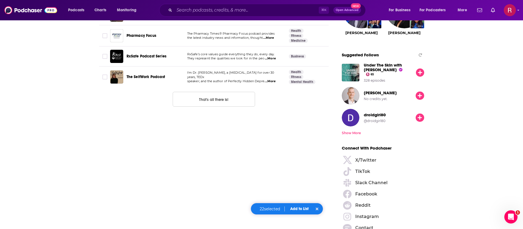
scroll to position [576, 0]
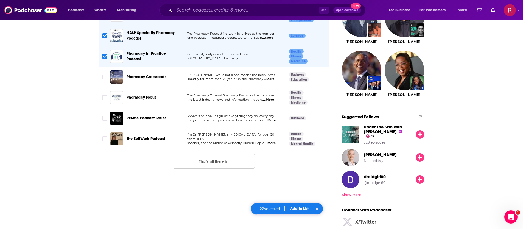
click at [104, 136] on input "Toggle select row" at bounding box center [104, 138] width 5 height 5
checkbox input "true"
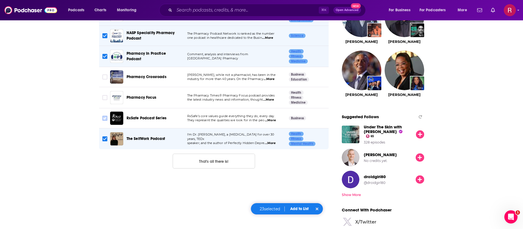
click at [105, 116] on input "Toggle select row" at bounding box center [104, 118] width 5 height 5
checkbox input "true"
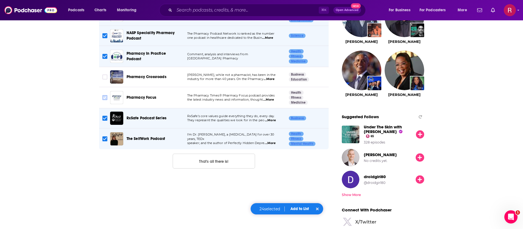
click at [105, 95] on input "Toggle select row" at bounding box center [104, 97] width 5 height 5
checkbox input "true"
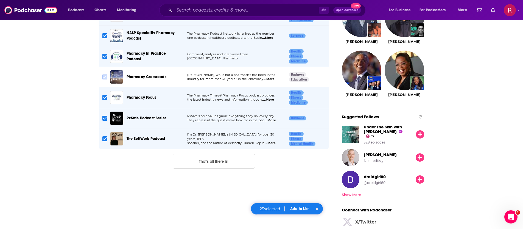
click at [106, 74] on input "Toggle select row" at bounding box center [104, 76] width 5 height 5
checkbox input "true"
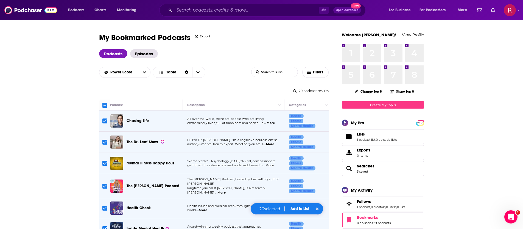
scroll to position [0, 0]
click at [301, 211] on div "26 selected Add to List" at bounding box center [286, 209] width 73 height 12
click at [300, 209] on button "Add to List" at bounding box center [299, 208] width 27 height 5
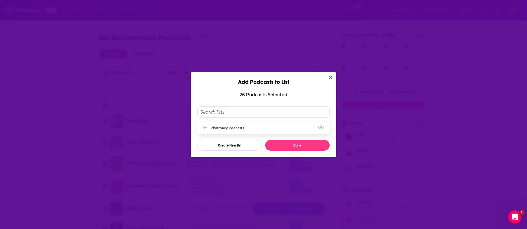
click at [226, 129] on div "Pharmacy Podcasts" at bounding box center [229, 128] width 37 height 4
click at [291, 148] on button "Done" at bounding box center [297, 145] width 65 height 11
checkbox input "false"
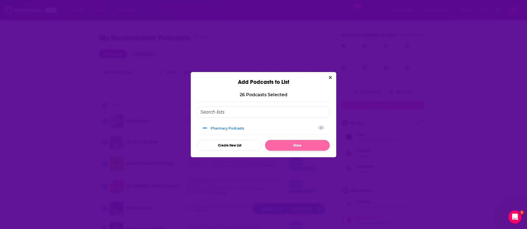
checkbox input "false"
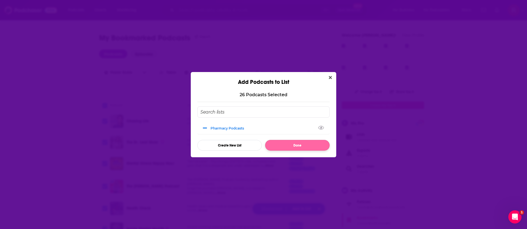
checkbox input "false"
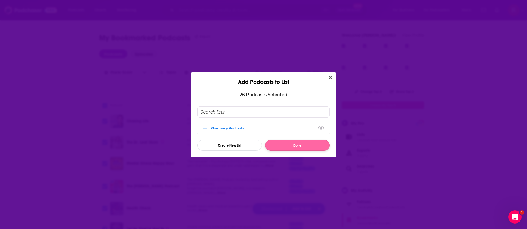
checkbox input "false"
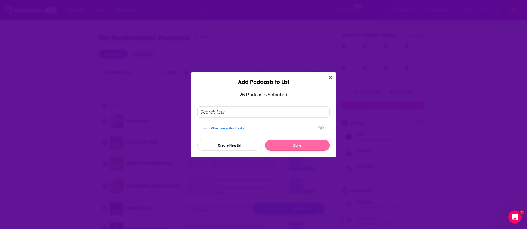
checkbox input "false"
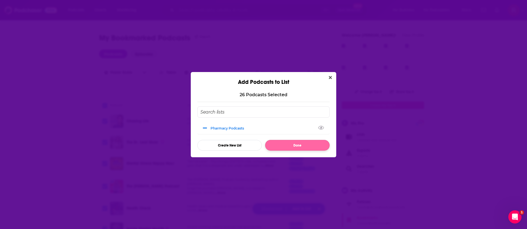
checkbox input "false"
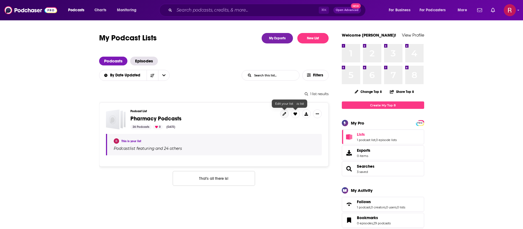
click at [284, 115] on icon at bounding box center [284, 114] width 4 height 4
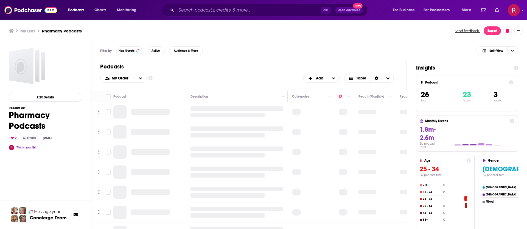
click at [37, 115] on h1 "Pharmacy Podcasts" at bounding box center [46, 120] width 74 height 21
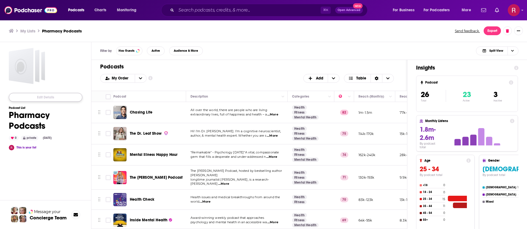
click at [46, 95] on button "Edit Details" at bounding box center [46, 97] width 74 height 9
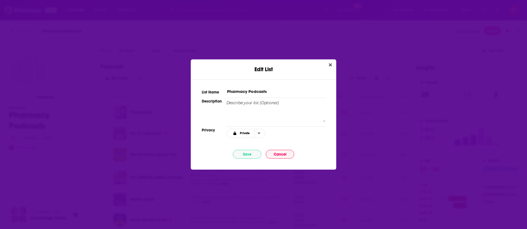
click at [240, 91] on input "Pharmacy Podcasts" at bounding box center [275, 91] width 99 height 6
click at [241, 91] on input "Pharmacy Podcasts" at bounding box center [275, 91] width 99 height 6
type input "A"
type input "Alkermes ARI Podcast"
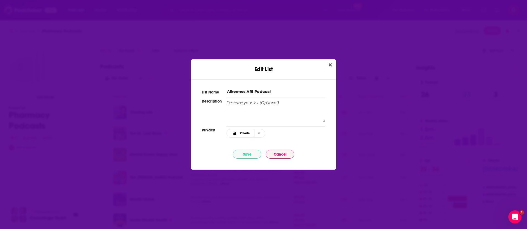
click at [240, 108] on textarea "Edit List" at bounding box center [275, 111] width 99 height 22
click at [240, 108] on textarea "pharmacy stuff" at bounding box center [275, 111] width 99 height 22
type textarea "pharmacy, mental health, psychiatry"
click at [259, 135] on span "Choose Privacy" at bounding box center [258, 133] width 9 height 8
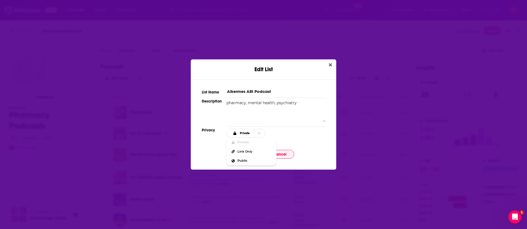
click at [278, 131] on div "Private Private Link Only Public" at bounding box center [275, 131] width 99 height 11
click at [253, 153] on button "Save" at bounding box center [247, 154] width 29 height 9
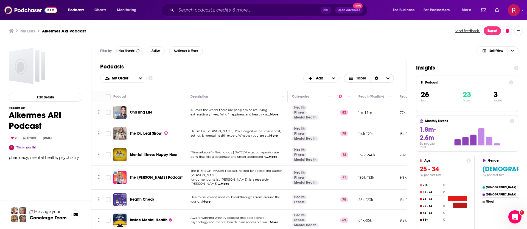
click at [379, 77] on div "Sort Direction" at bounding box center [377, 78] width 12 height 8
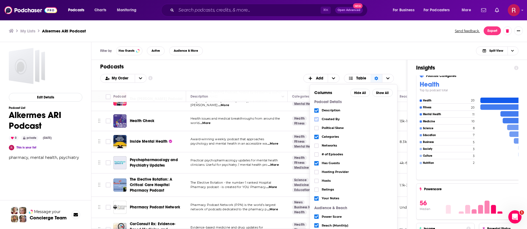
click at [318, 118] on icon "Choose View" at bounding box center [316, 119] width 3 height 2
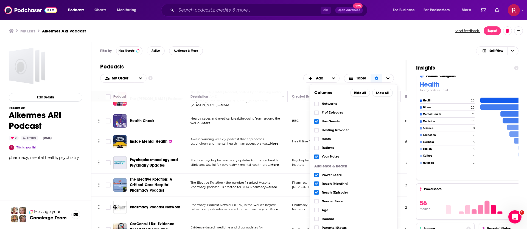
scroll to position [48, 0]
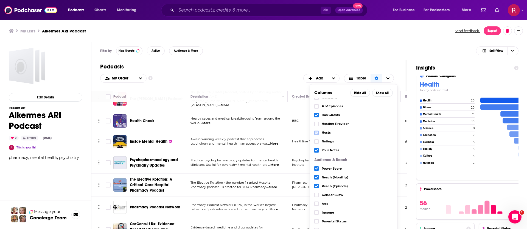
click at [316, 133] on icon "Choose View" at bounding box center [316, 132] width 3 height 2
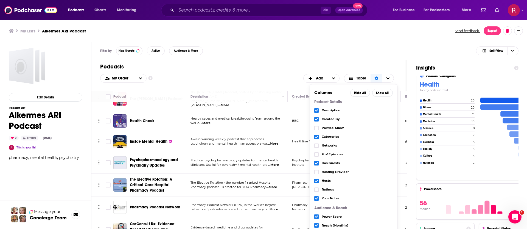
click at [314, 119] on span "Choose View" at bounding box center [316, 119] width 4 height 4
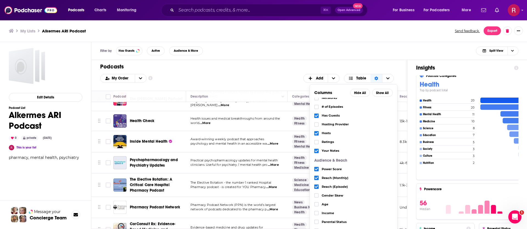
scroll to position [48, 0]
click at [316, 150] on icon "Choose View" at bounding box center [316, 150] width 3 height 2
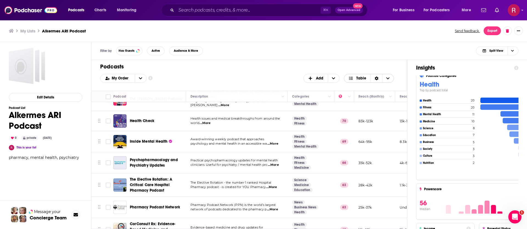
click at [388, 76] on icon "Choose View" at bounding box center [387, 78] width 3 height 4
click at [387, 63] on div "Podcasts Add My Order Customize Your List Order Select the “My Order” sort and …" at bounding box center [249, 75] width 316 height 31
click at [354, 76] on span "Choose View" at bounding box center [352, 78] width 7 height 4
click at [358, 61] on div "Podcasts Add My Order Customize Your List Order Select the “My Order” sort and …" at bounding box center [249, 75] width 316 height 31
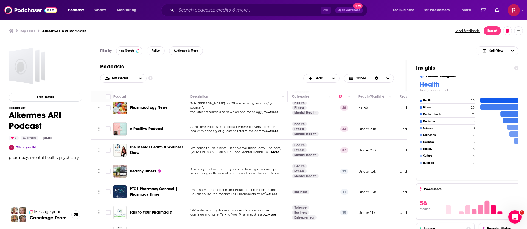
scroll to position [86, 0]
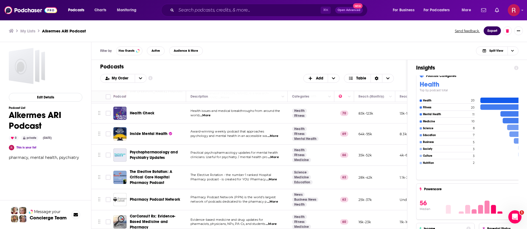
click at [487, 30] on button "Export" at bounding box center [492, 30] width 17 height 9
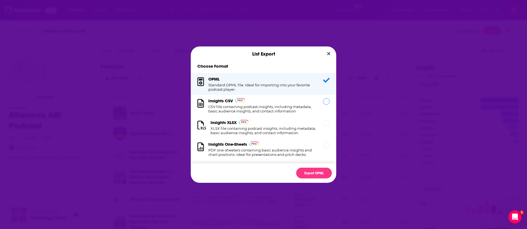
click at [293, 110] on h1 "CSV file containing podcast insights, including metadata, basic audience insigh…" at bounding box center [262, 108] width 108 height 9
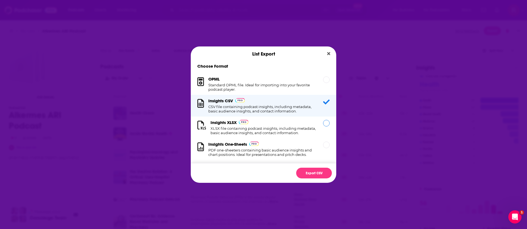
click at [275, 122] on div "Insights XLSX XLSX file containing podcast insights, including metadata, basic …" at bounding box center [264, 127] width 106 height 15
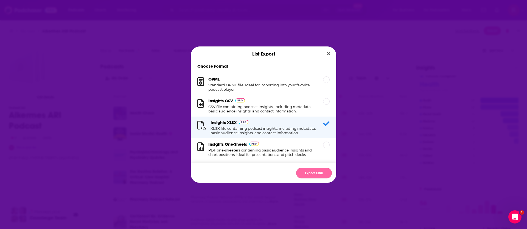
click at [312, 169] on button "Export XLSX" at bounding box center [314, 172] width 36 height 11
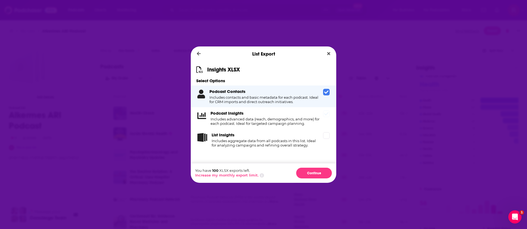
click at [325, 114] on icon "Dialog" at bounding box center [326, 113] width 4 height 3
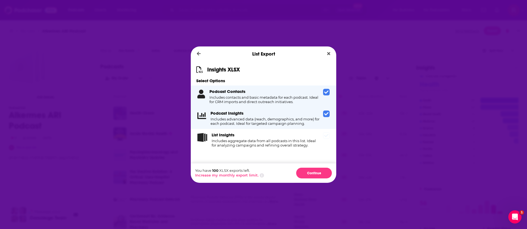
click at [326, 135] on icon "Dialog" at bounding box center [326, 135] width 4 height 4
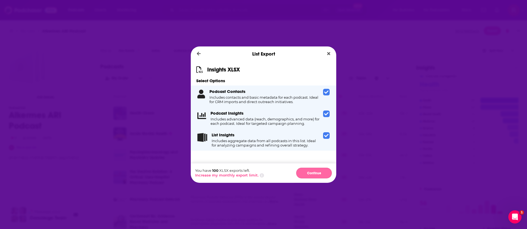
click at [316, 172] on button "Continue" at bounding box center [314, 172] width 36 height 11
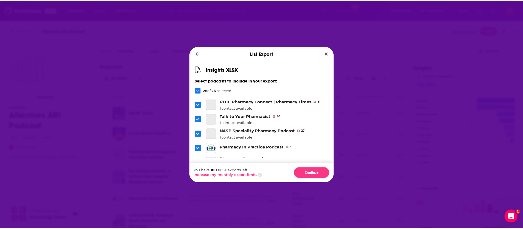
scroll to position [330, 0]
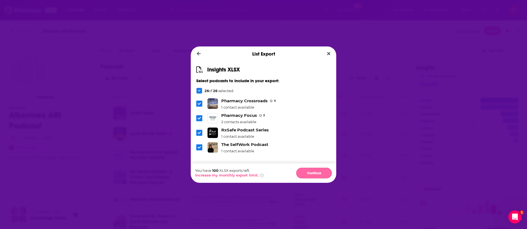
click at [311, 170] on button "Continue" at bounding box center [314, 172] width 36 height 11
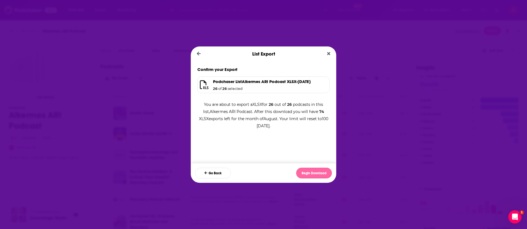
click at [318, 171] on button "Begin Download" at bounding box center [314, 172] width 36 height 11
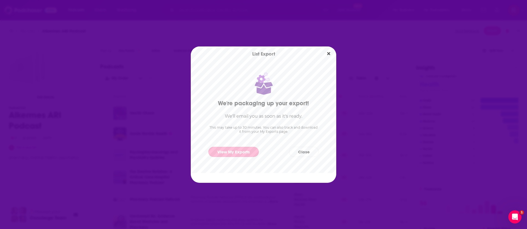
click at [234, 150] on link "View My Exports" at bounding box center [233, 152] width 51 height 10
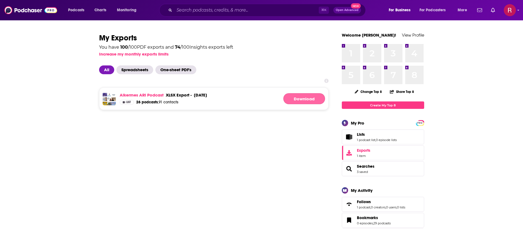
click at [300, 96] on link "Download" at bounding box center [304, 98] width 42 height 11
